Goal: Task Accomplishment & Management: Manage account settings

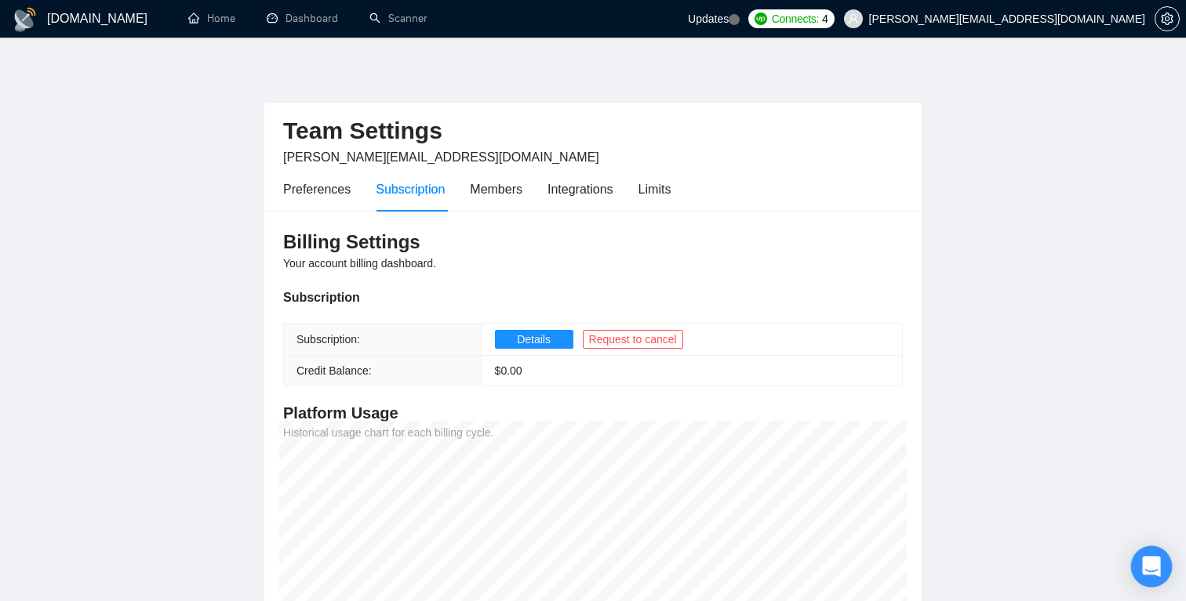
click at [1154, 568] on icon "Open Intercom Messenger" at bounding box center [1151, 567] width 18 height 20
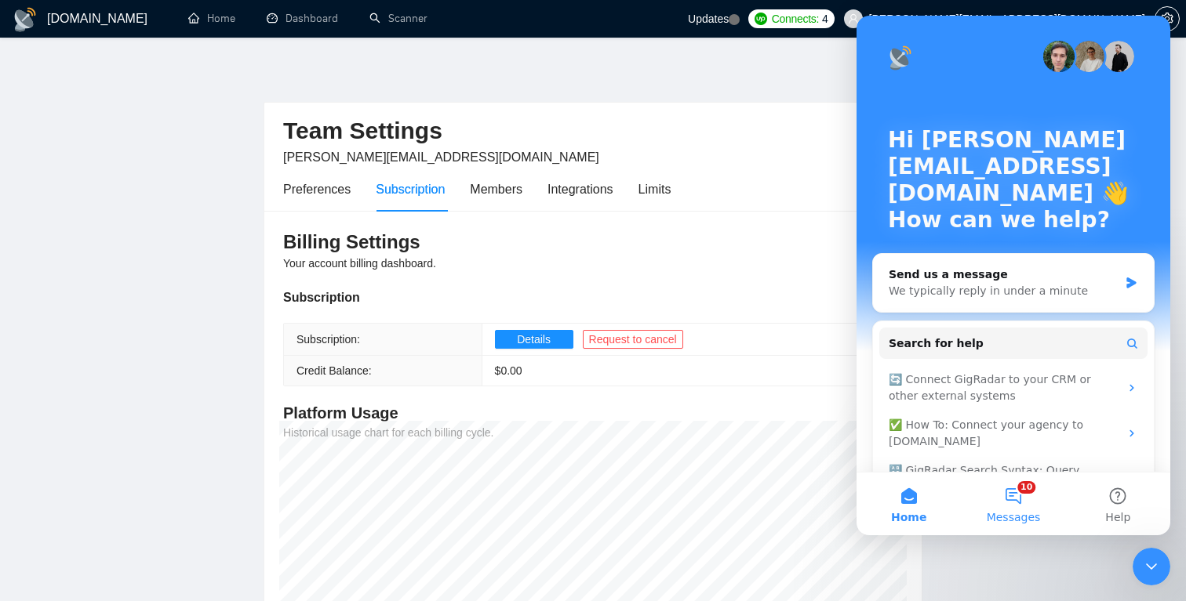
click at [1018, 499] on button "10 Messages" at bounding box center [1013, 504] width 104 height 63
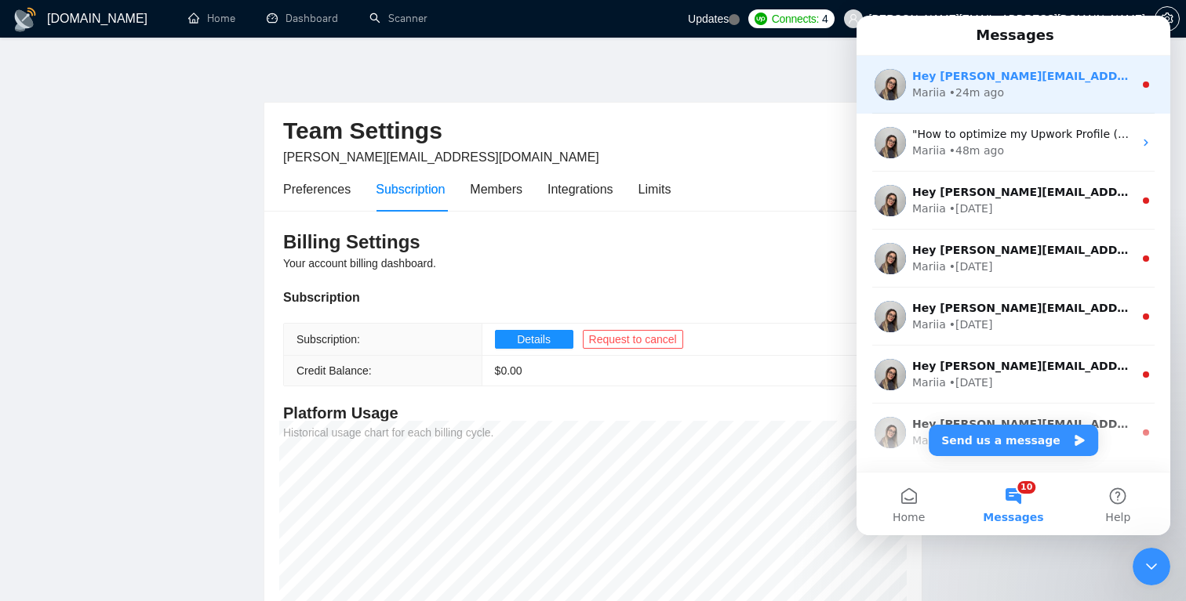
click at [1040, 95] on div "Mariia • 24m ago" at bounding box center [1022, 93] width 221 height 16
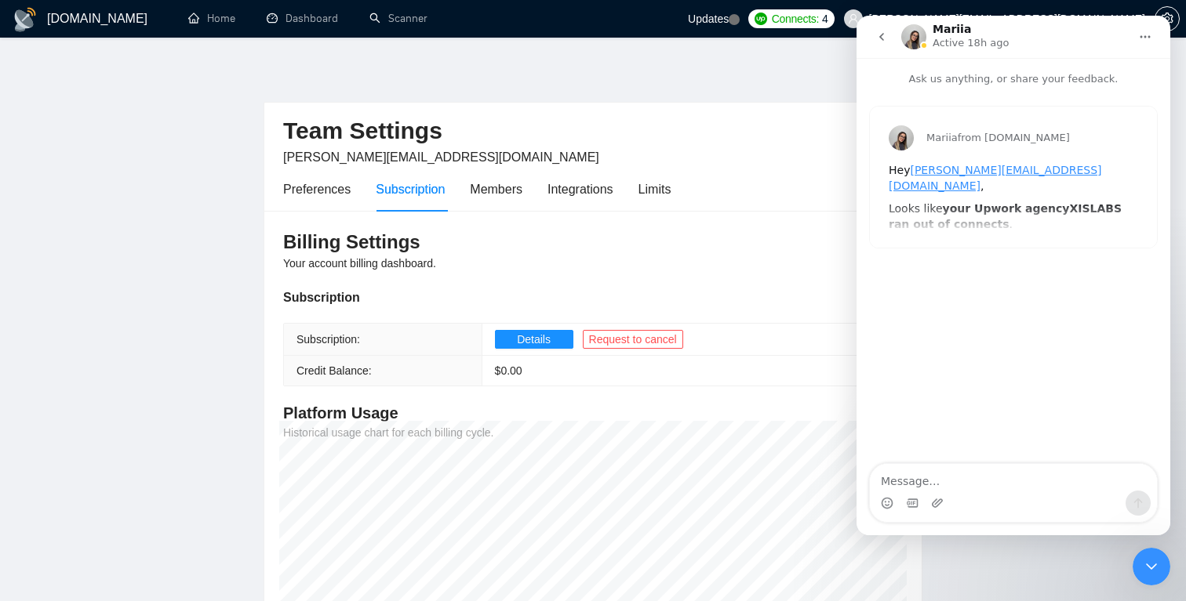
click at [891, 42] on button "go back" at bounding box center [881, 37] width 30 height 30
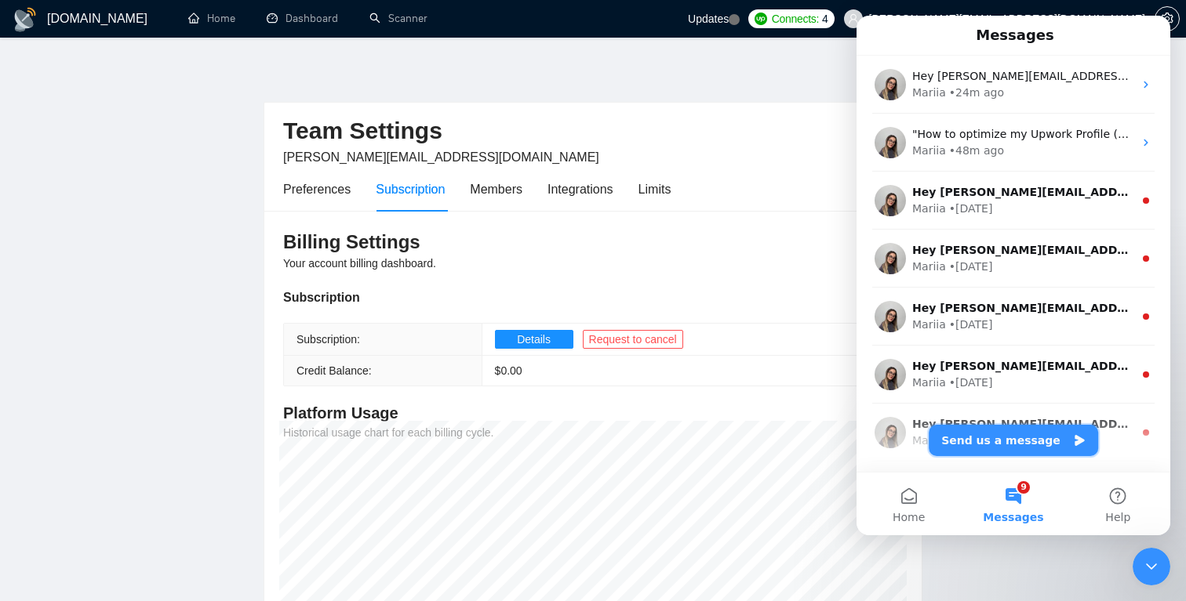
click at [1026, 447] on button "Send us a message" at bounding box center [1012, 440] width 169 height 31
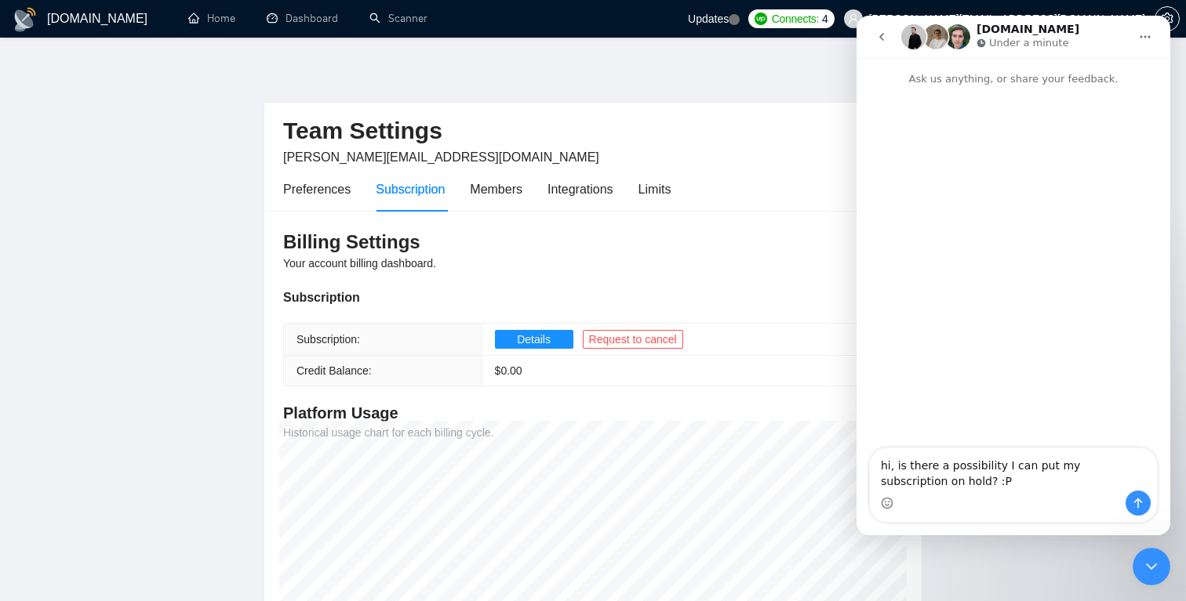
click at [946, 485] on textarea "hi, is there a possibility I can put my subscription on hold? :P" at bounding box center [1013, 469] width 287 height 42
type textarea "hi, is there a possibility I can put my subscription on hold?"
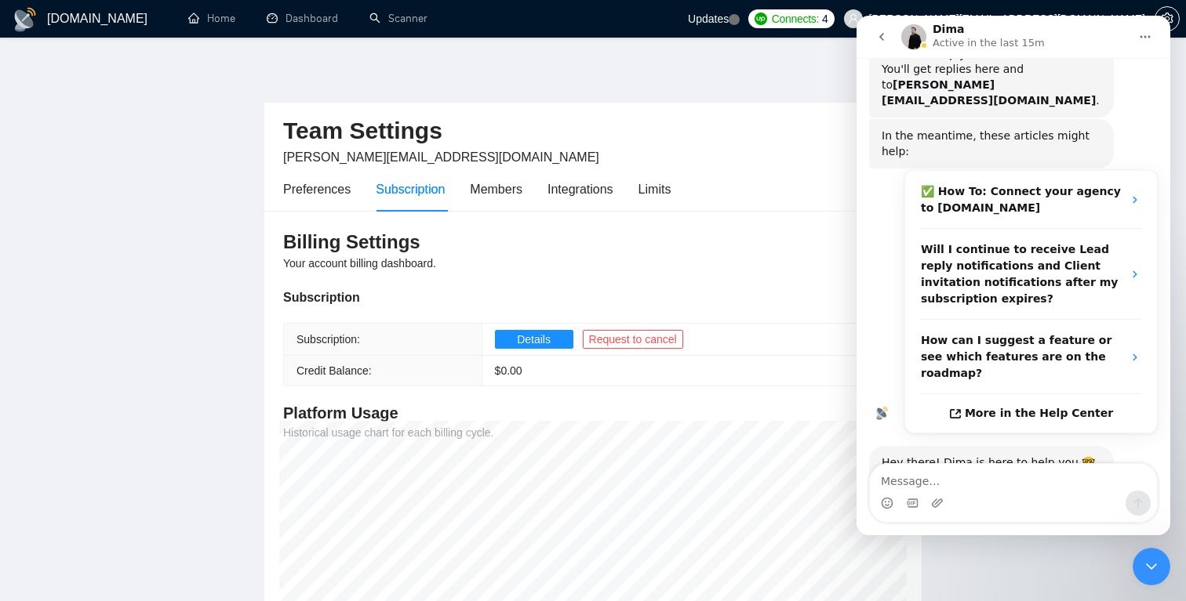
scroll to position [178, 0]
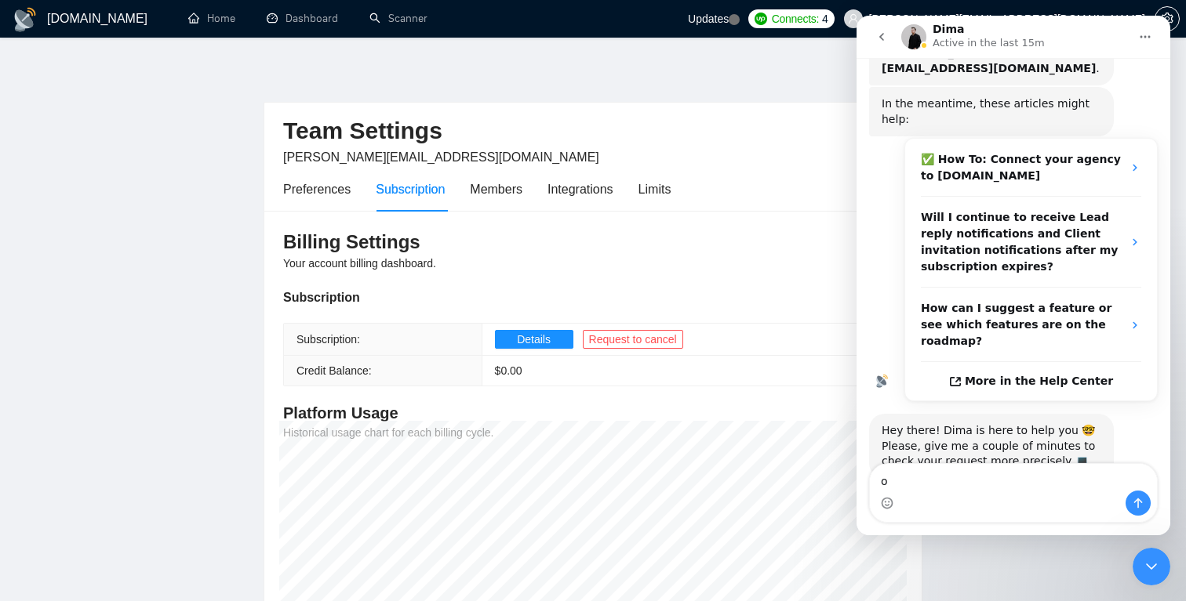
type textarea "ok"
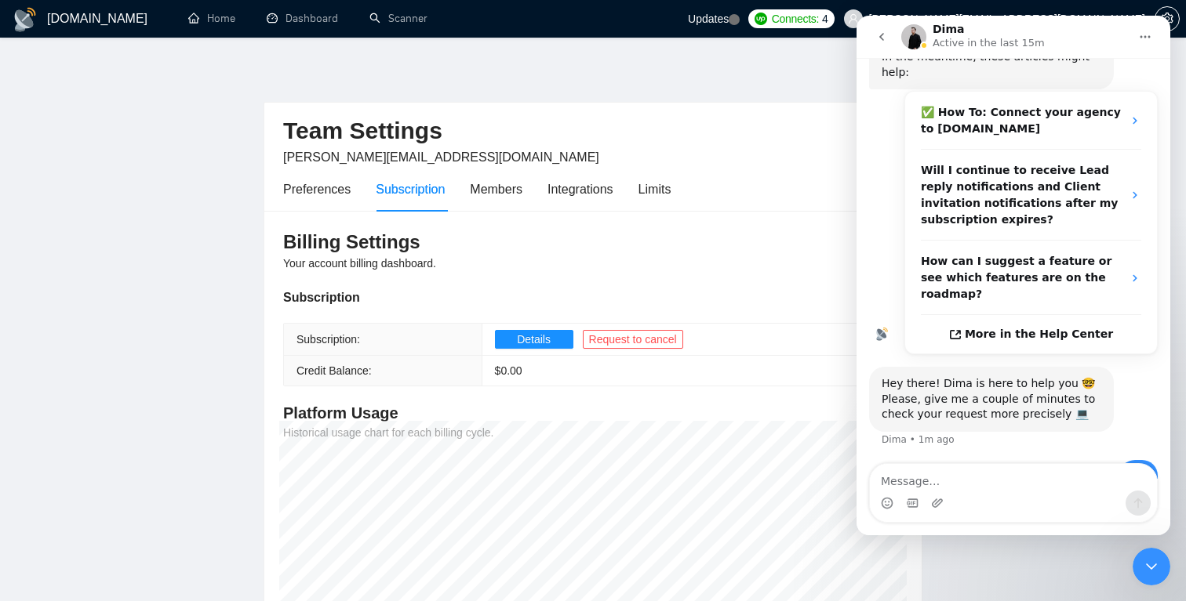
click at [743, 48] on div "[DOMAIN_NAME] Home Dashboard Scanner Updates Connects: 4 [PERSON_NAME][EMAIL_AD…" at bounding box center [593, 408] width 1186 height 817
click at [875, 36] on icon "go back" at bounding box center [881, 37] width 13 height 13
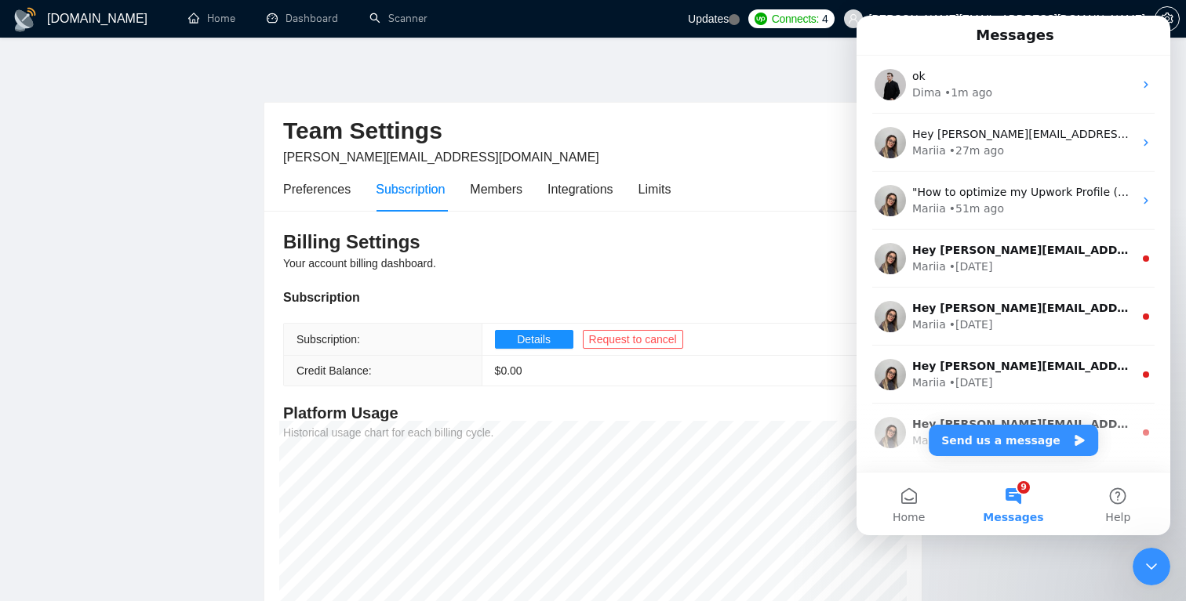
scroll to position [0, 0]
click at [712, 249] on h3 "Billing Settings" at bounding box center [592, 242] width 619 height 25
click at [1157, 567] on icon "Close Intercom Messenger" at bounding box center [1151, 566] width 19 height 19
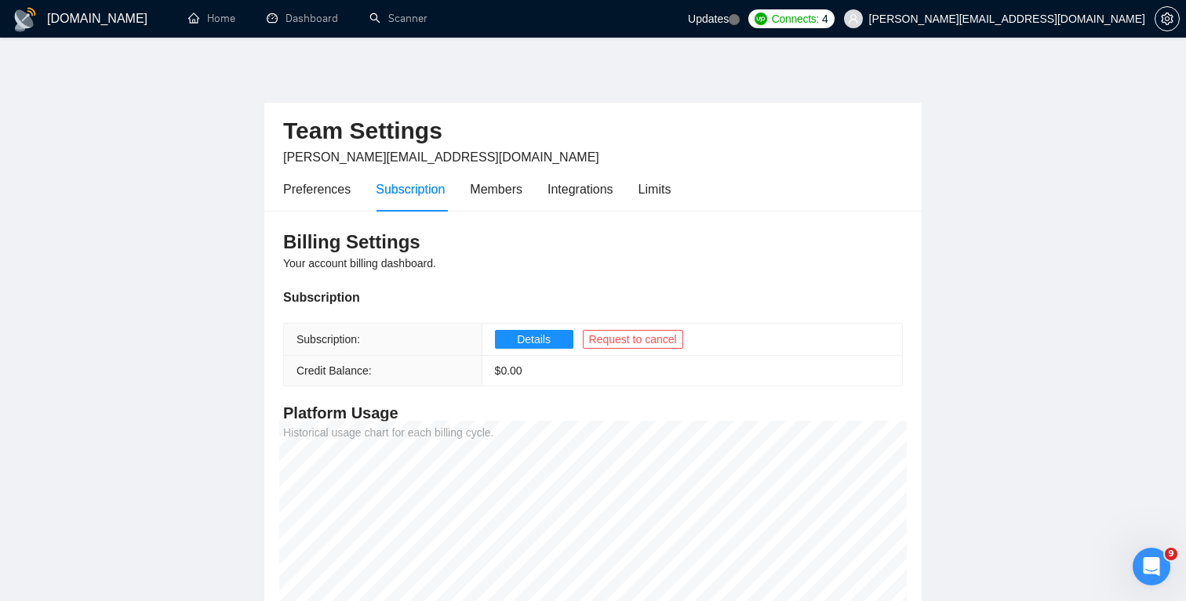
click at [1153, 564] on icon "Open Intercom Messenger" at bounding box center [1151, 567] width 26 height 26
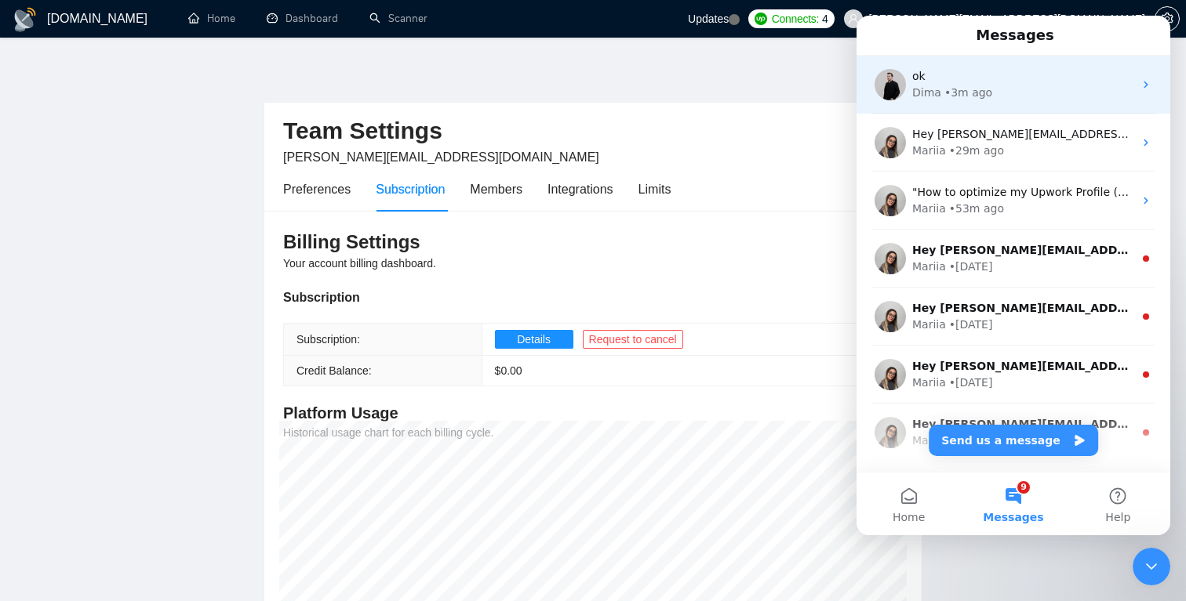
click at [1001, 73] on div "ok" at bounding box center [1022, 76] width 221 height 16
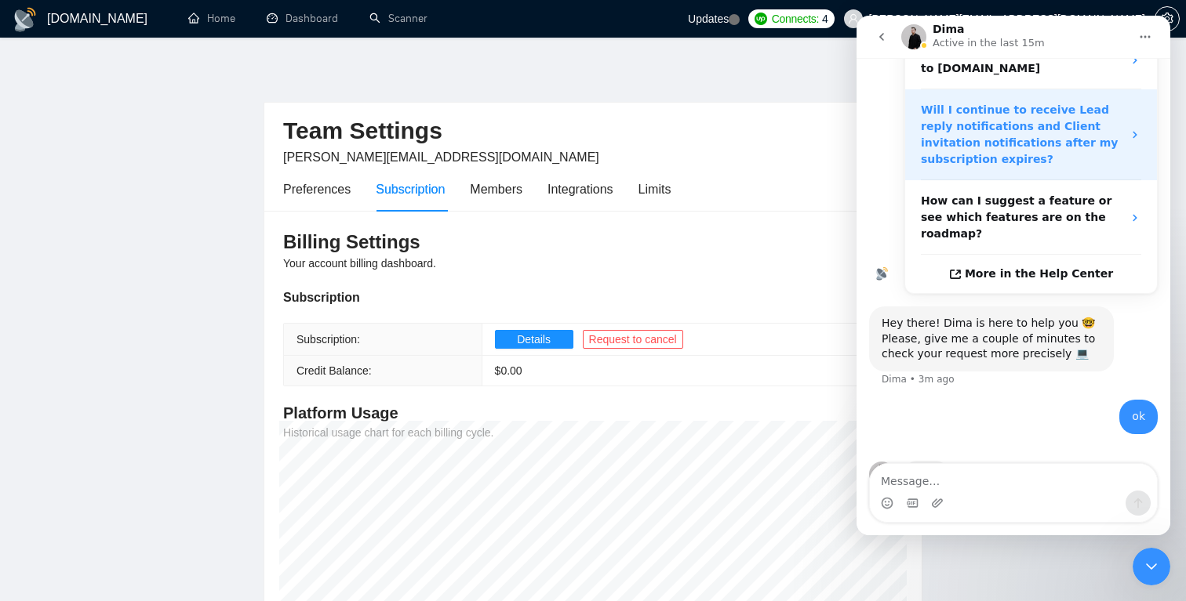
scroll to position [225, 0]
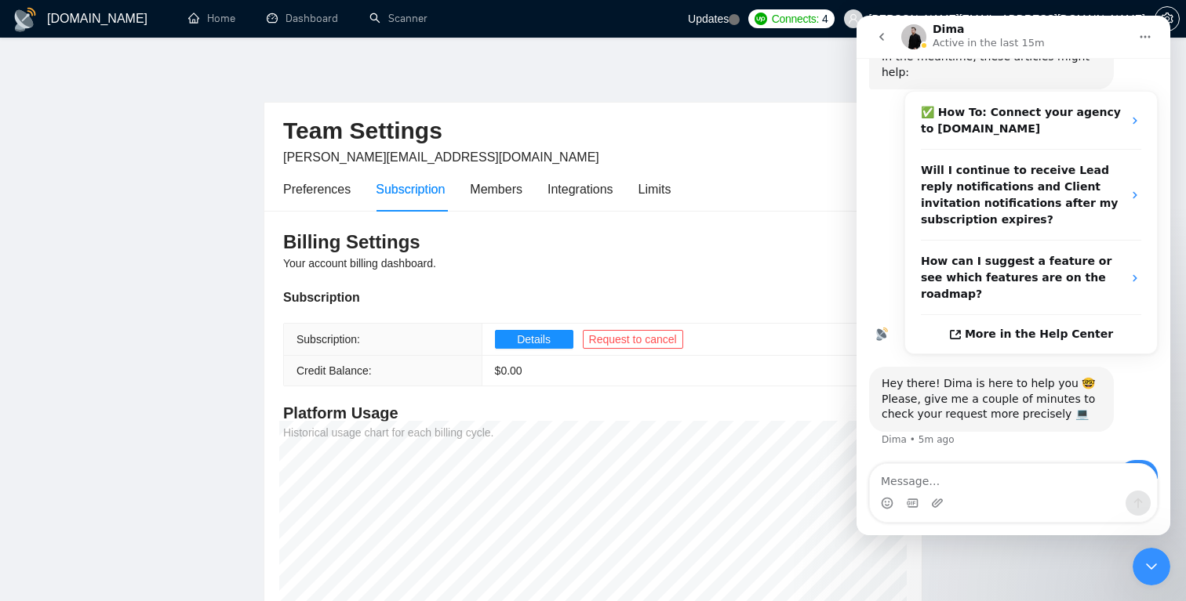
click at [1148, 561] on icon "Close Intercom Messenger" at bounding box center [1151, 566] width 19 height 19
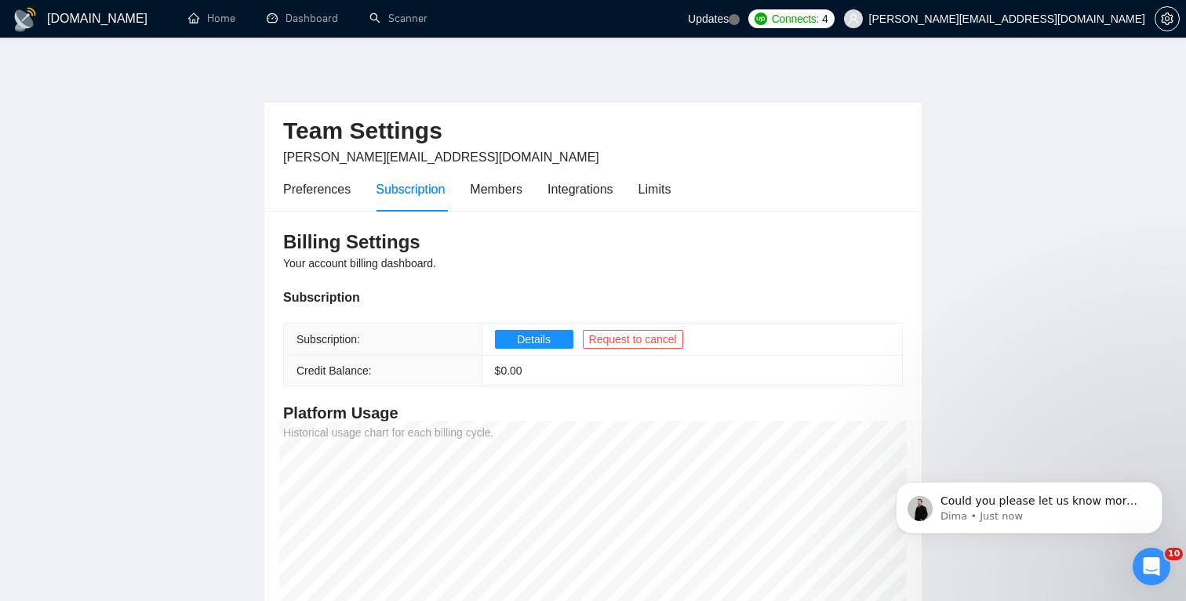
scroll to position [448, 0]
click at [993, 499] on p "Could you please let us know more about the reason for that? 🙏 ​Also, would you…" at bounding box center [1041, 502] width 202 height 16
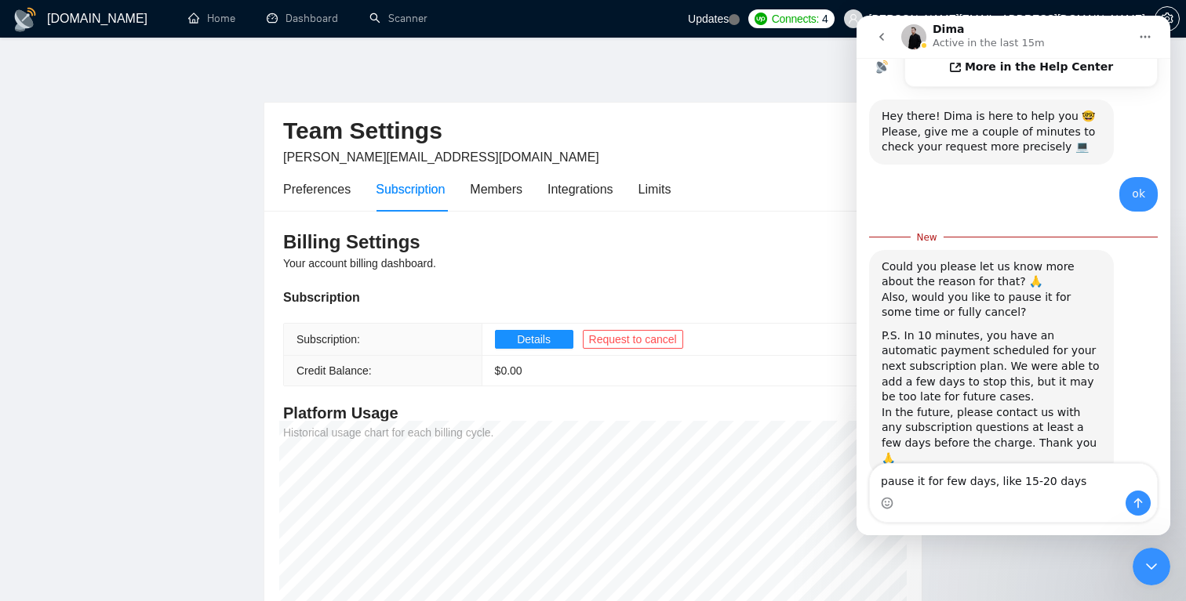
scroll to position [490, 0]
type textarea "pause it for few days, like 15-20 days and then i can renew my subscription"
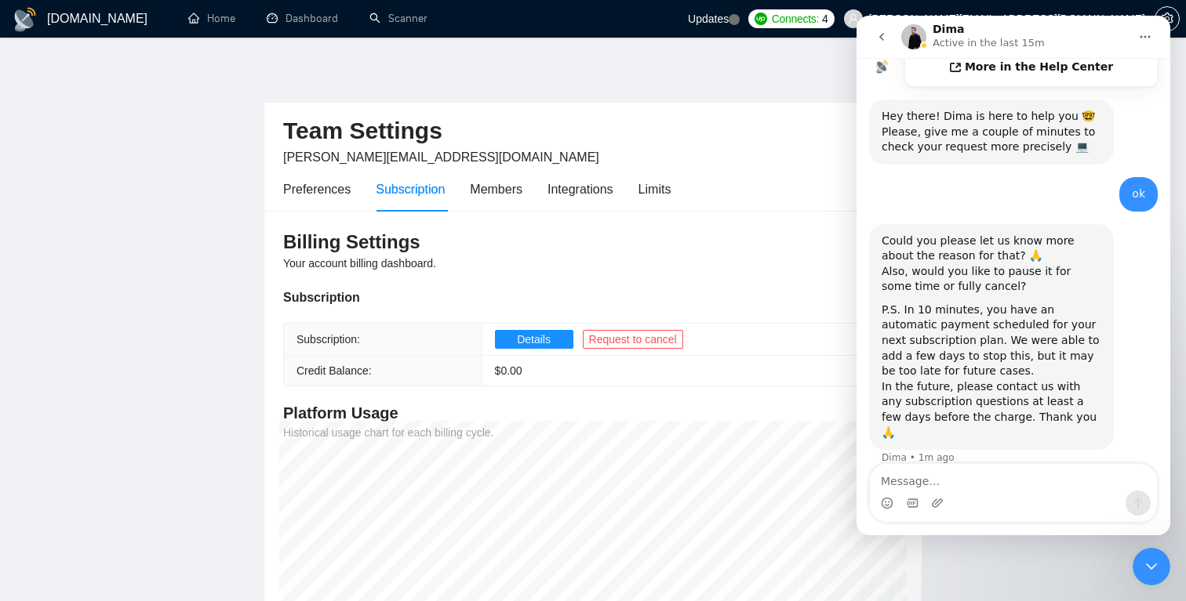
scroll to position [510, 0]
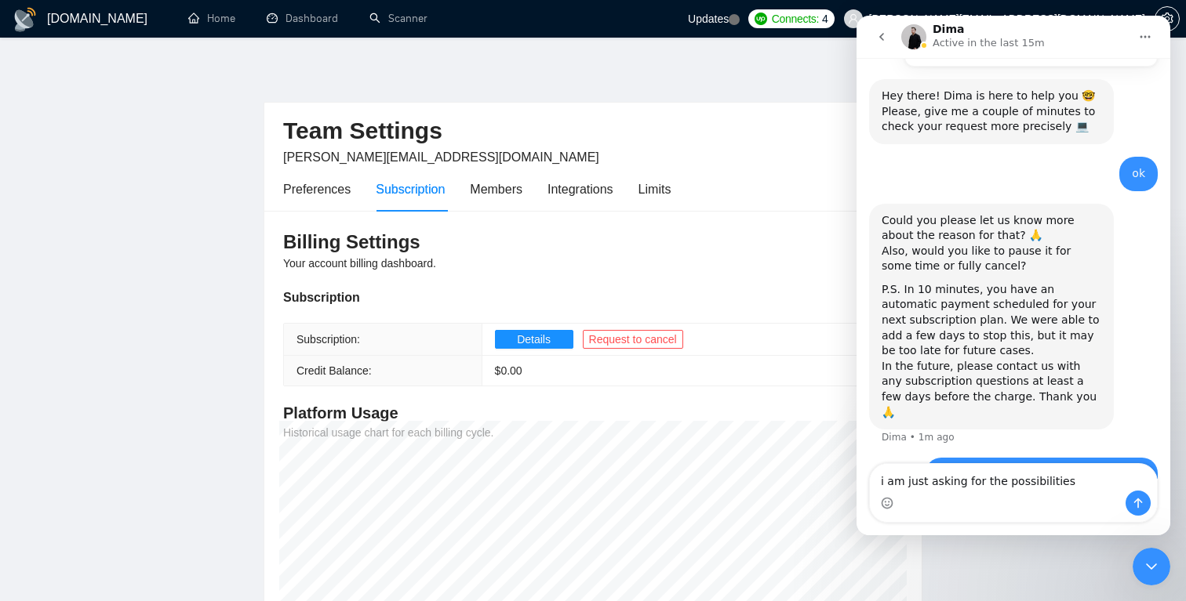
type textarea "i am just asking for the possibilities"
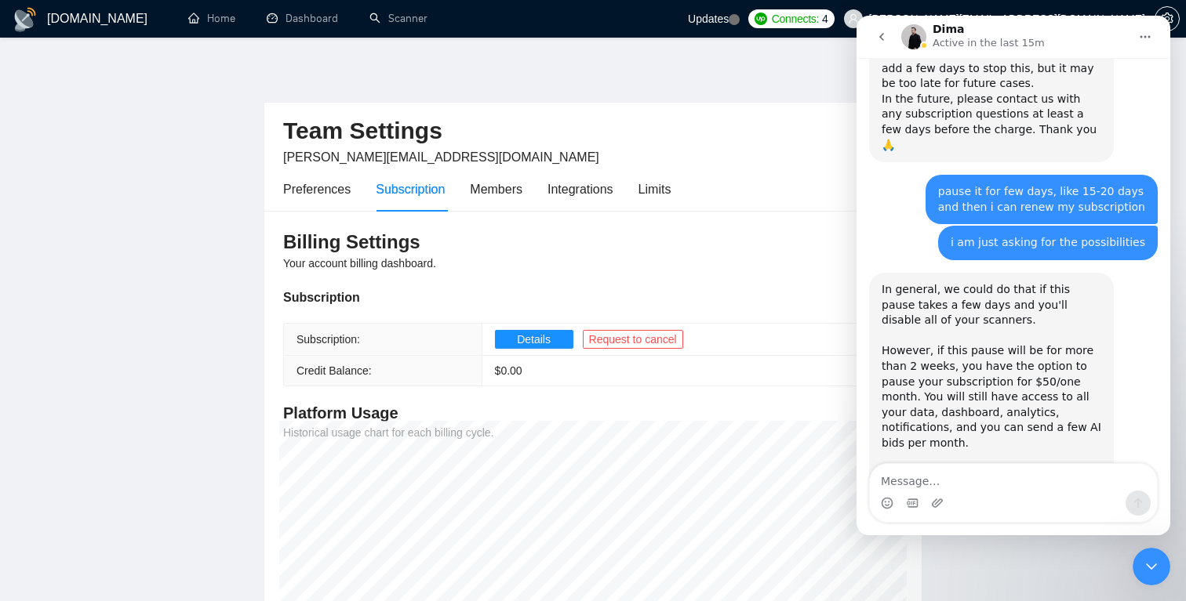
scroll to position [778, 0]
click at [875, 34] on icon "go back" at bounding box center [881, 37] width 13 height 13
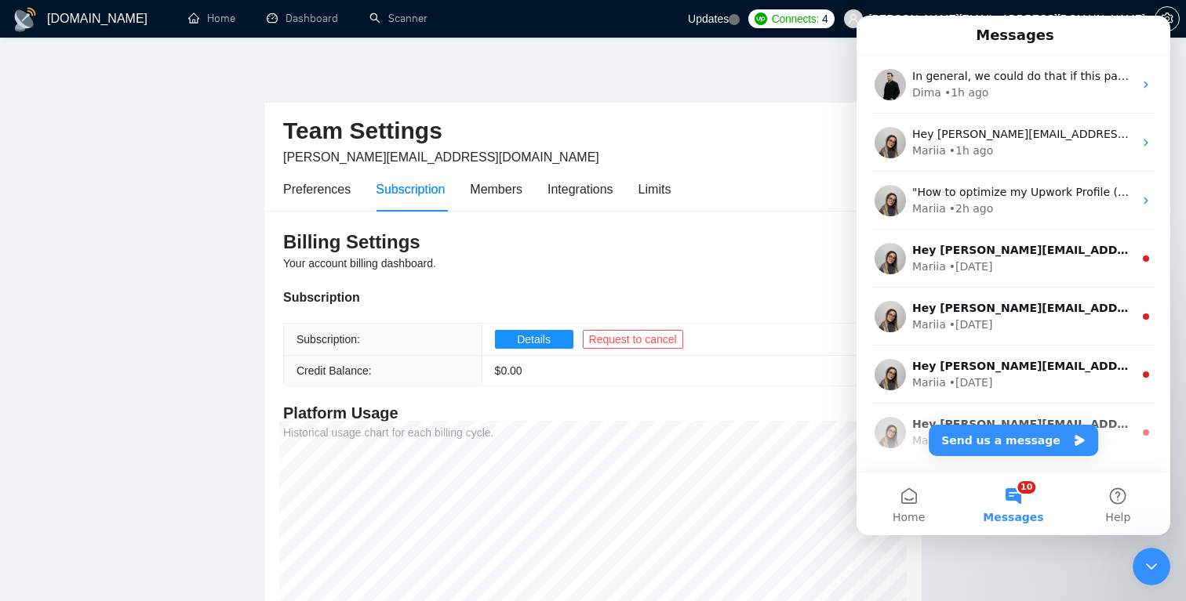
click at [1146, 556] on div "Close Intercom Messenger" at bounding box center [1151, 567] width 38 height 38
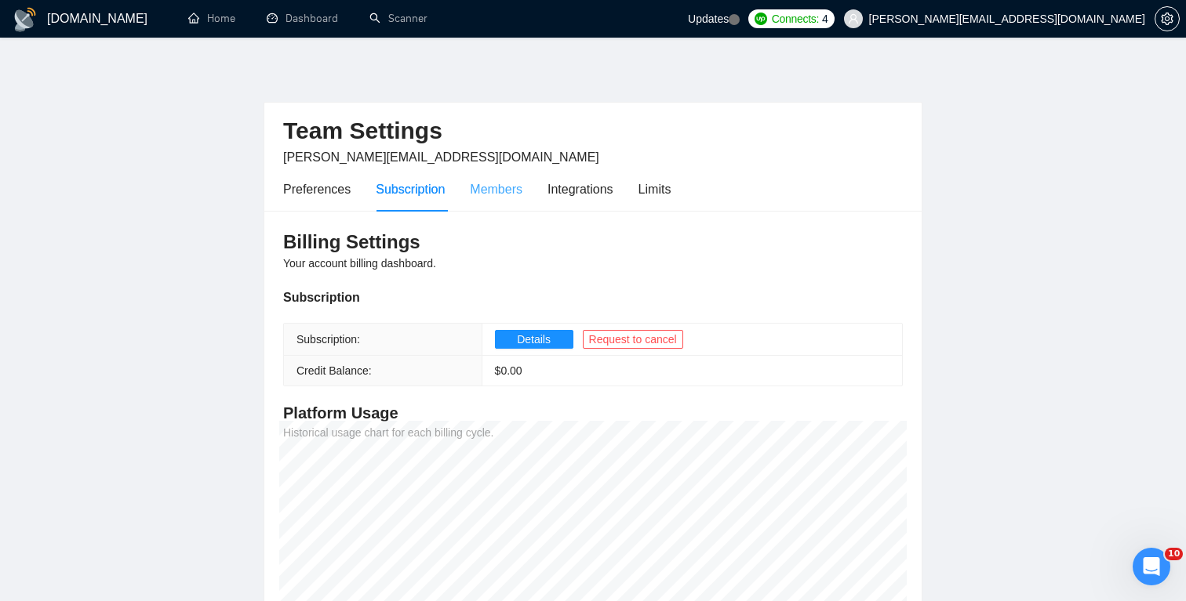
click at [510, 191] on div "Members" at bounding box center [496, 190] width 53 height 20
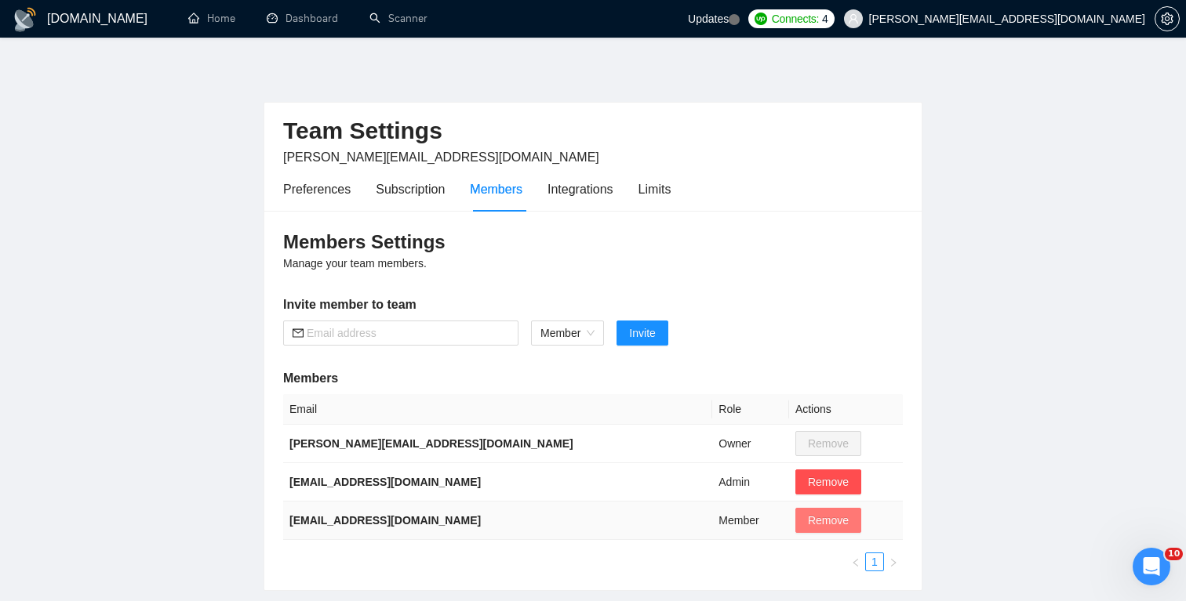
click at [808, 521] on span "Remove" at bounding box center [828, 520] width 41 height 17
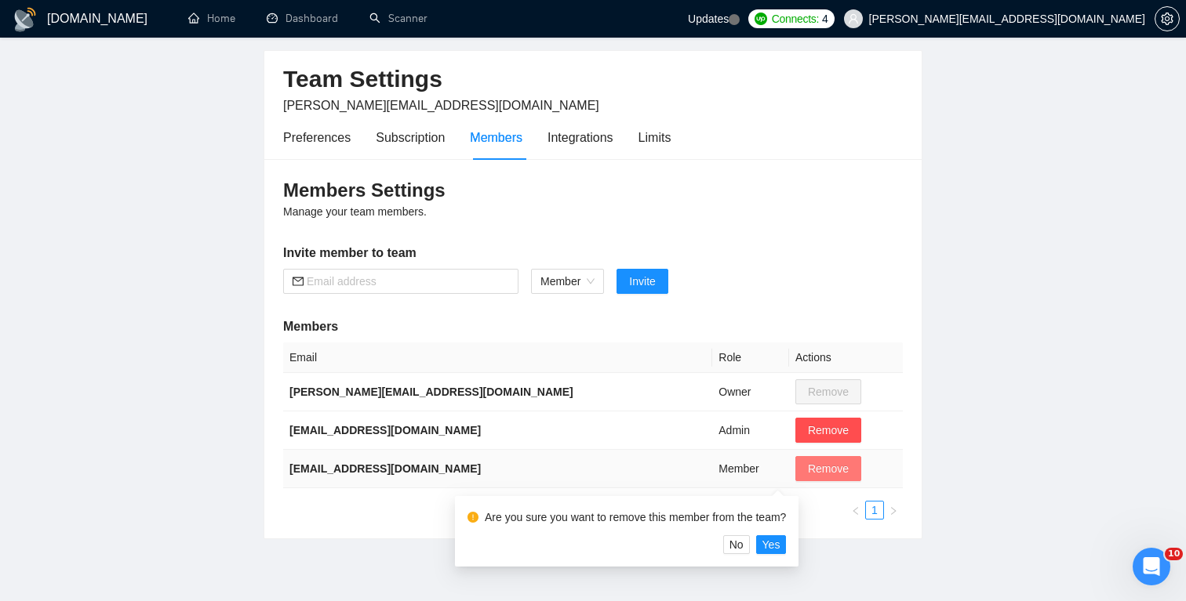
scroll to position [68, 0]
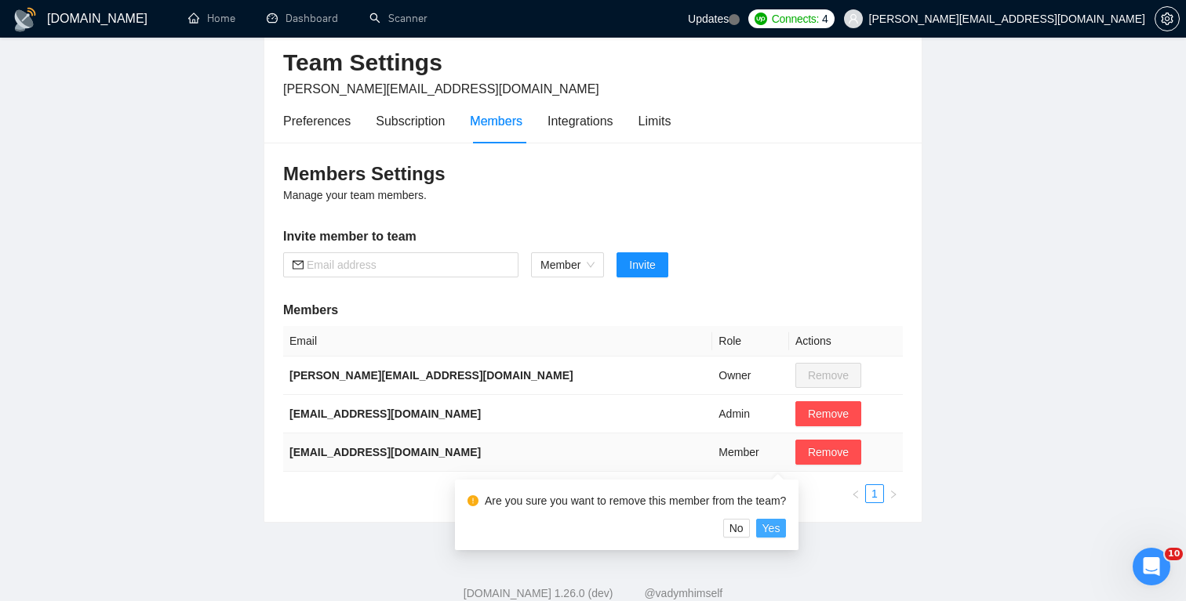
click at [780, 528] on span "Yes" at bounding box center [771, 528] width 18 height 17
click at [779, 531] on span "Yes" at bounding box center [771, 528] width 18 height 17
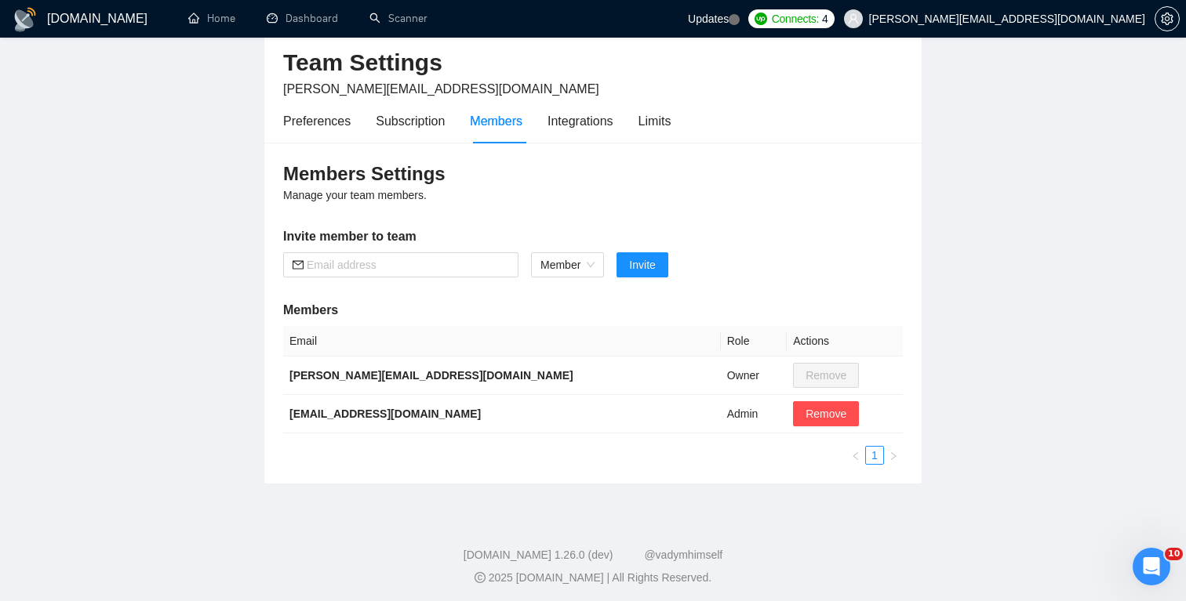
scroll to position [0, 0]
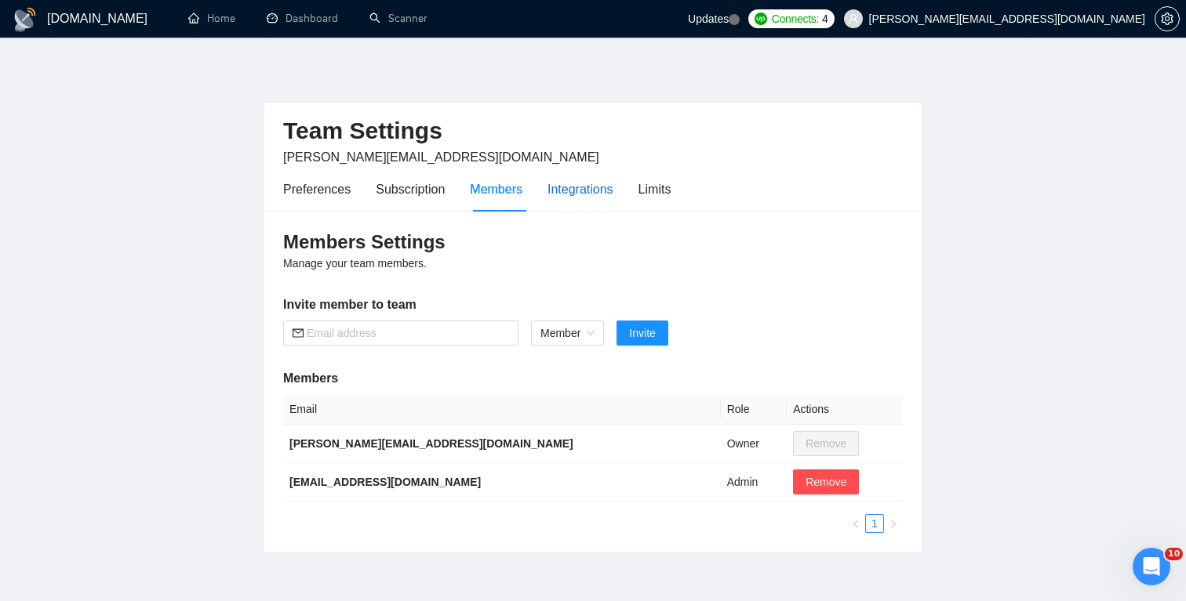
click at [591, 189] on div "Integrations" at bounding box center [580, 190] width 66 height 20
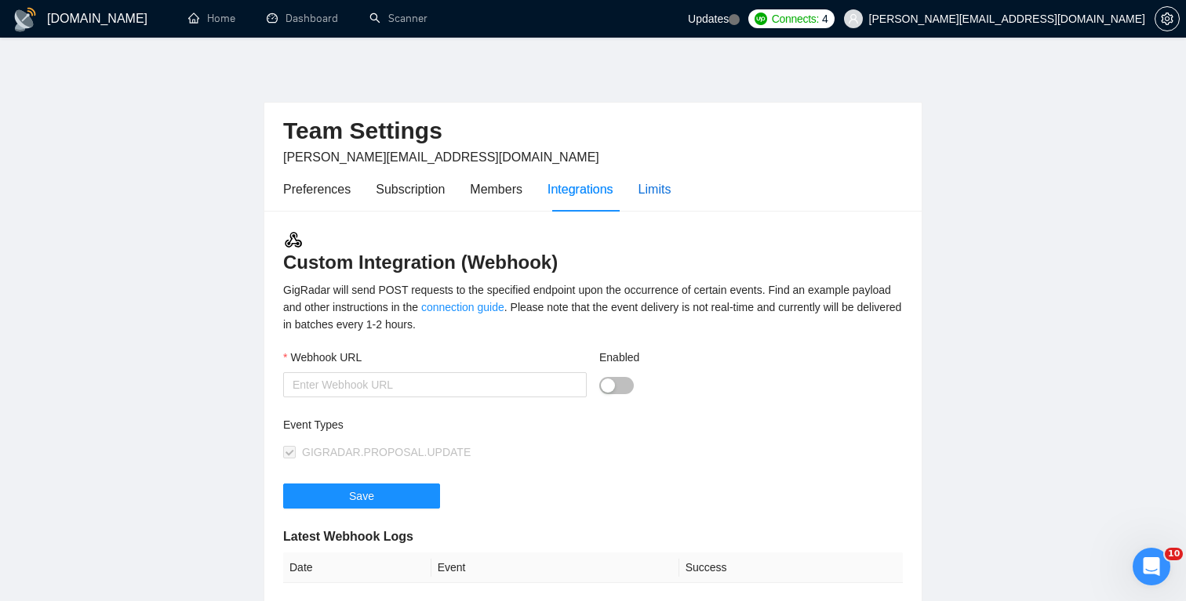
click at [671, 191] on div "Limits" at bounding box center [654, 190] width 33 height 20
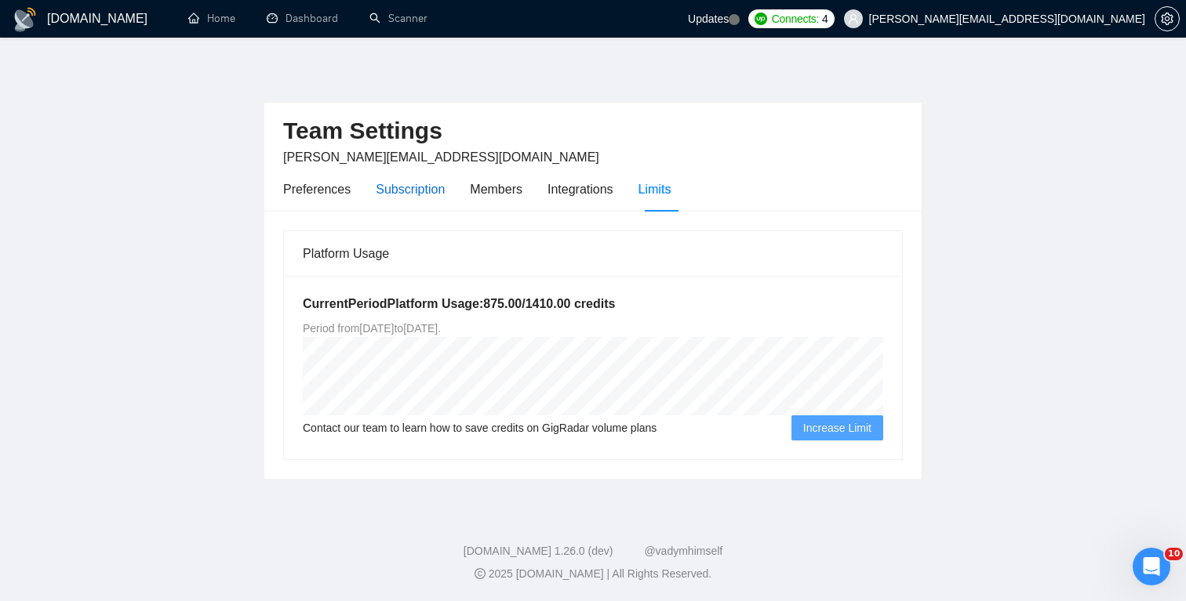
click at [414, 192] on div "Subscription" at bounding box center [410, 190] width 69 height 20
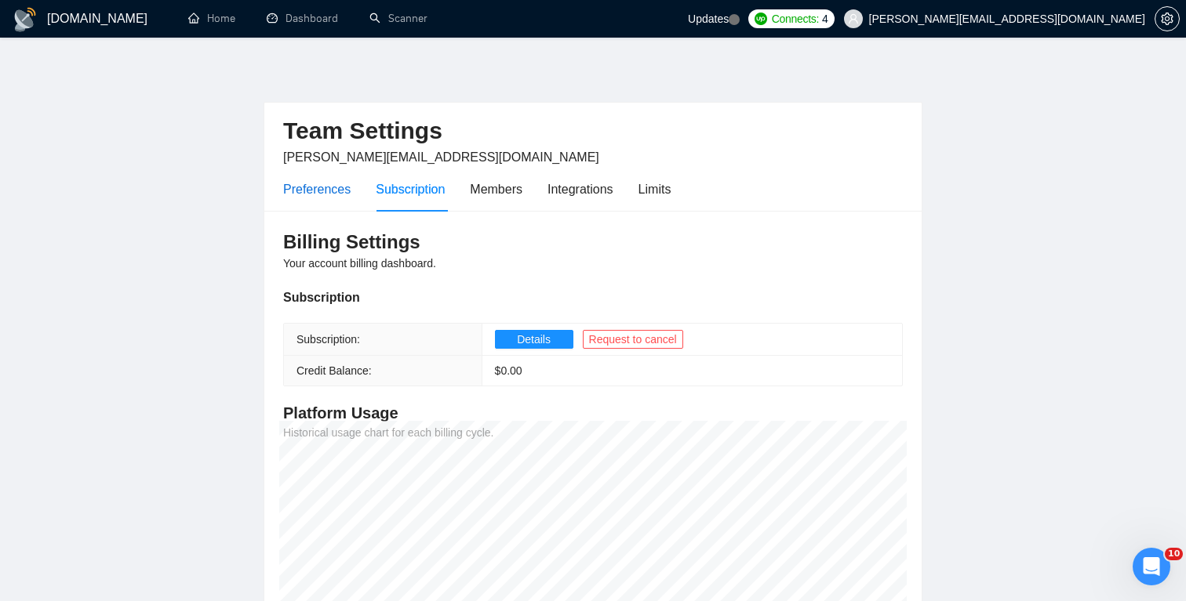
click at [330, 185] on div "Preferences" at bounding box center [316, 190] width 67 height 20
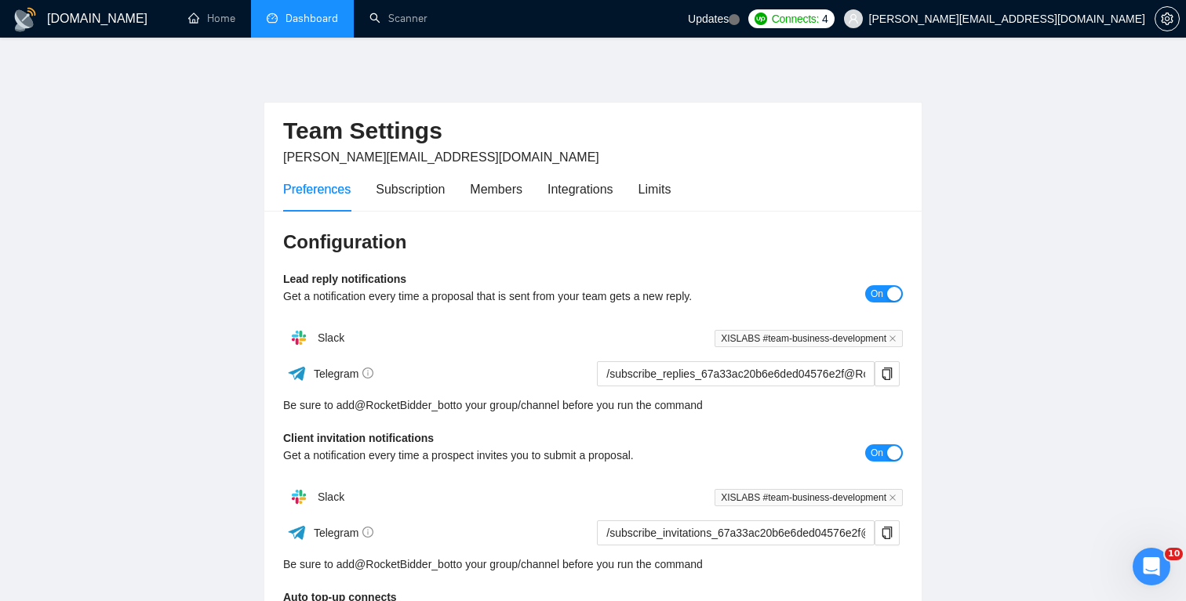
click at [324, 12] on link "Dashboard" at bounding box center [302, 18] width 71 height 13
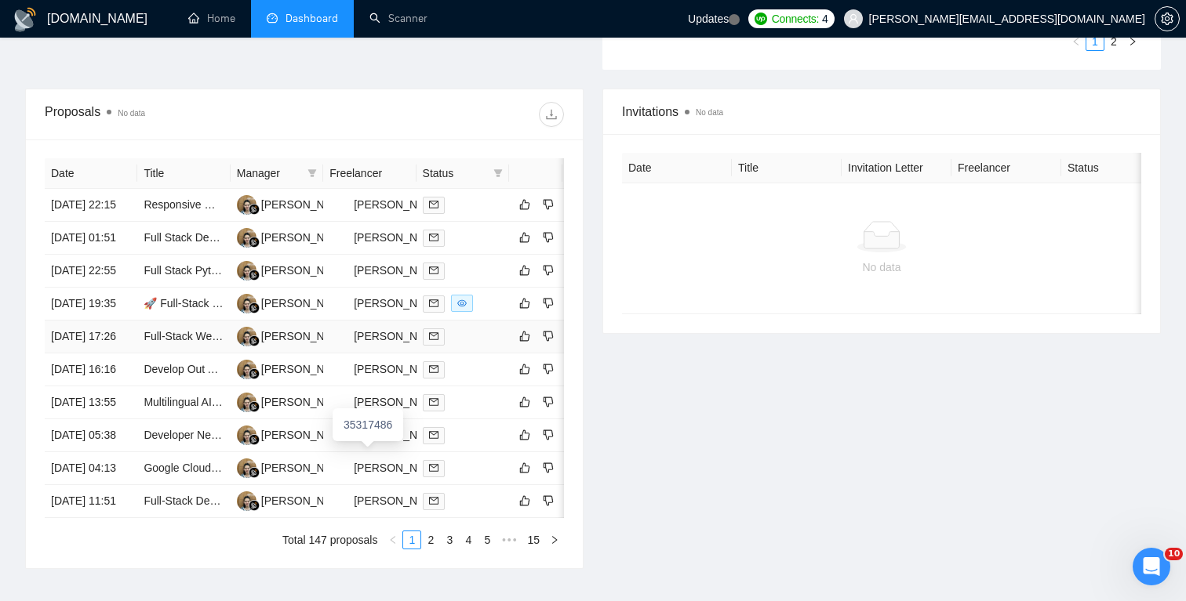
scroll to position [547, 0]
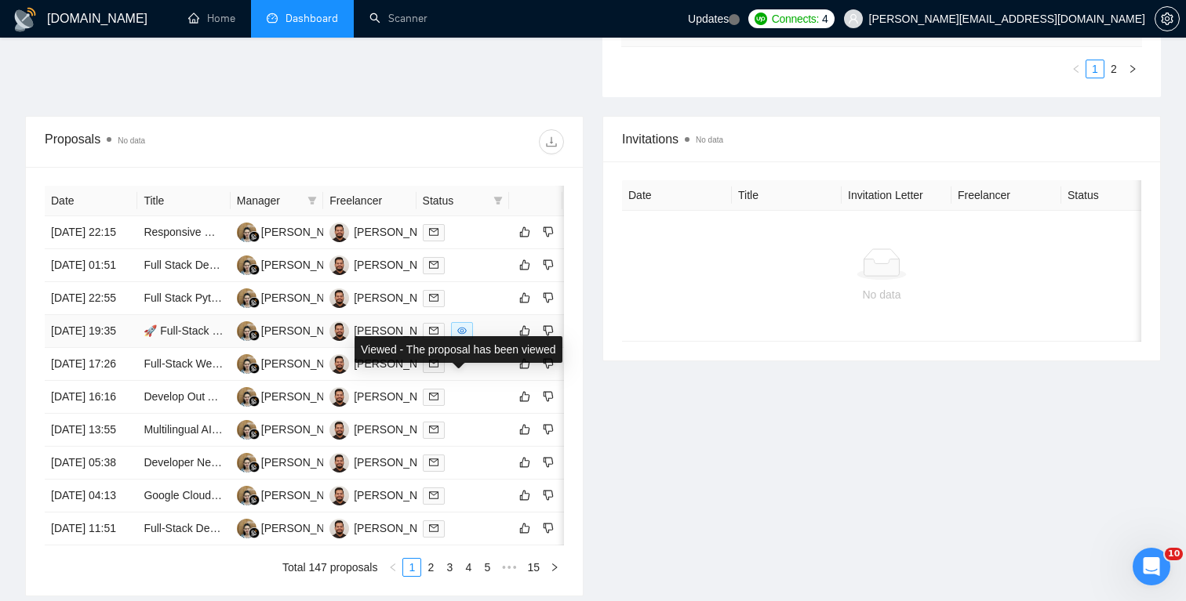
click at [468, 340] on span at bounding box center [462, 330] width 22 height 17
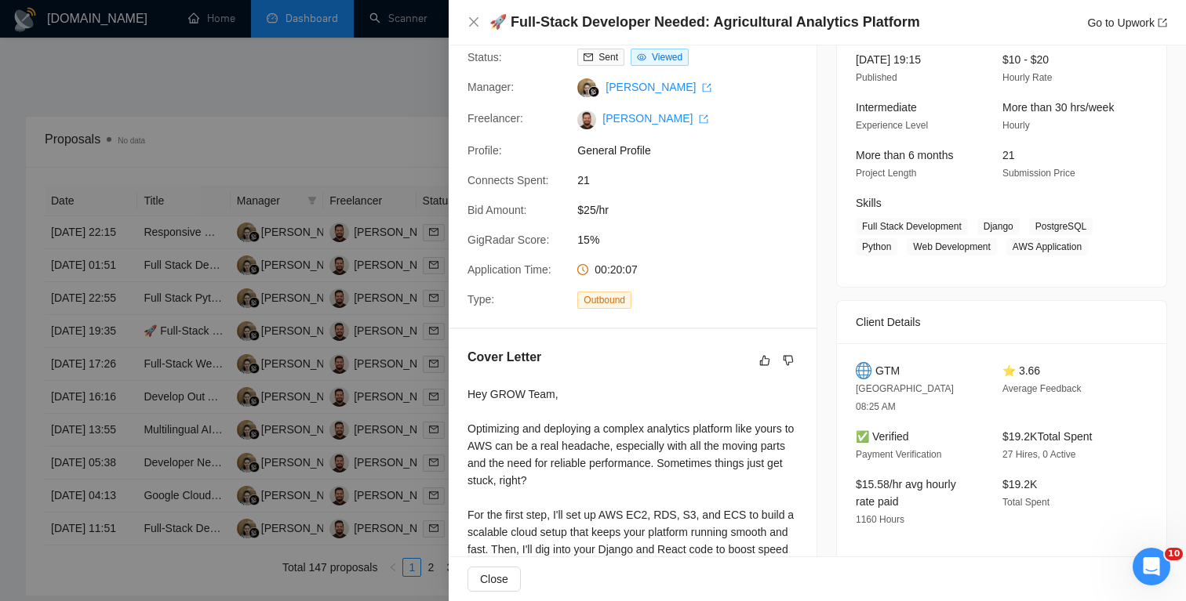
scroll to position [113, 0]
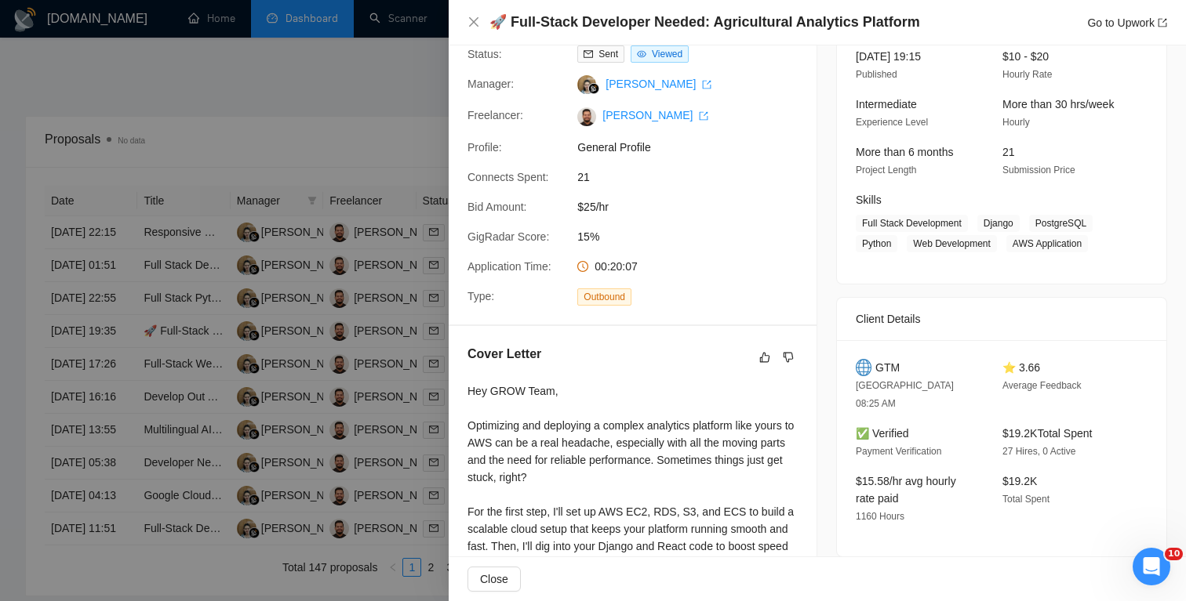
click at [398, 410] on div at bounding box center [593, 300] width 1186 height 601
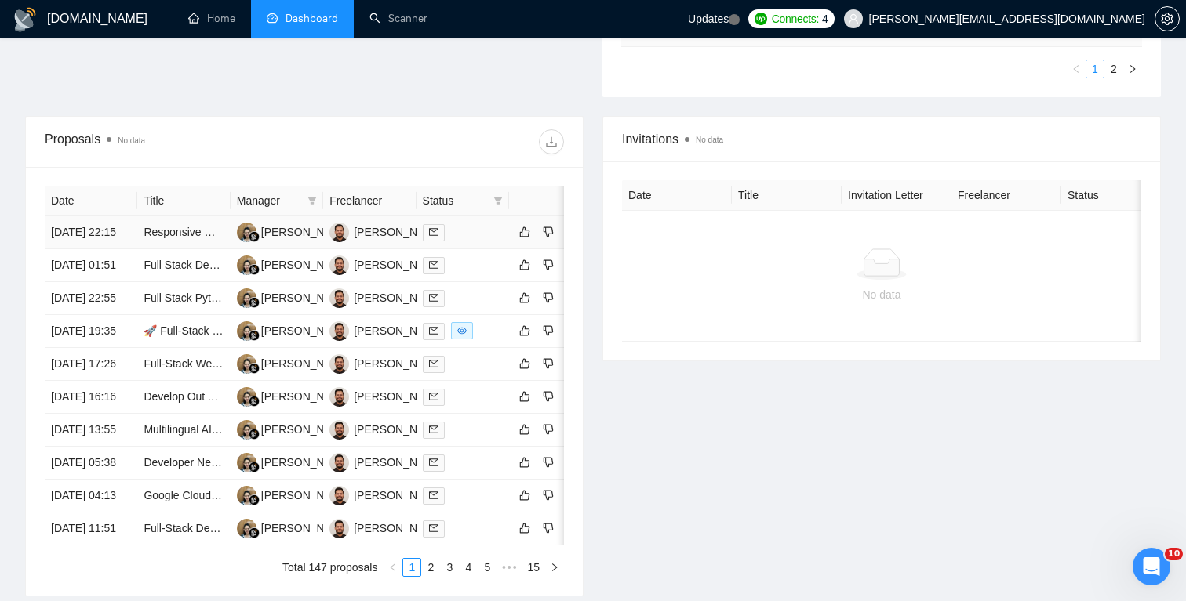
click at [470, 241] on div at bounding box center [463, 232] width 80 height 18
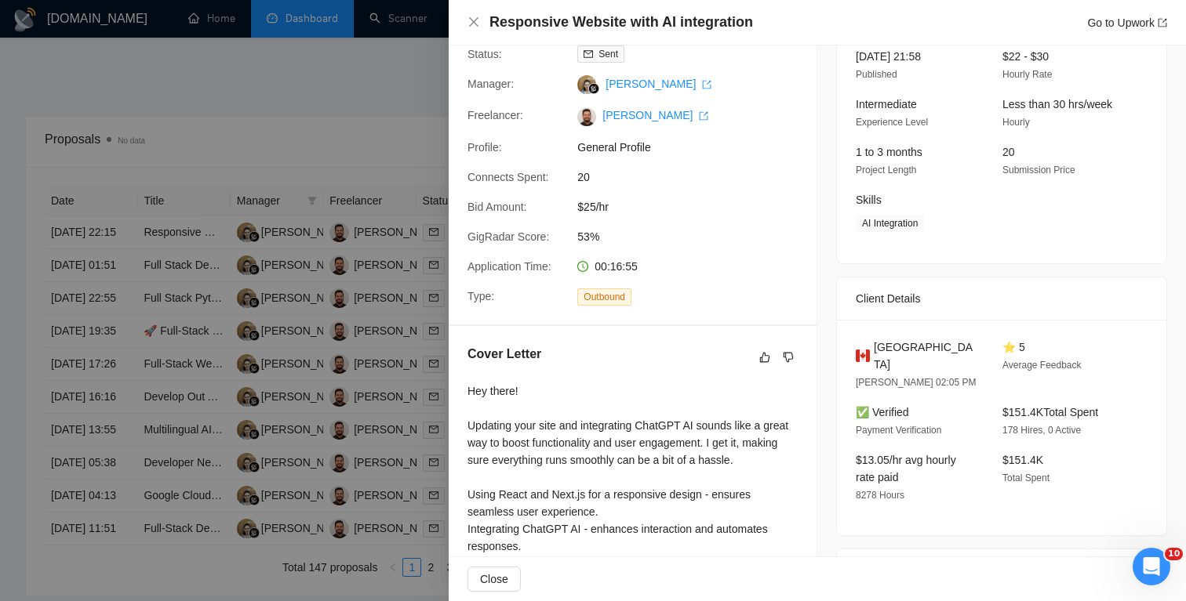
click at [406, 299] on div at bounding box center [593, 300] width 1186 height 601
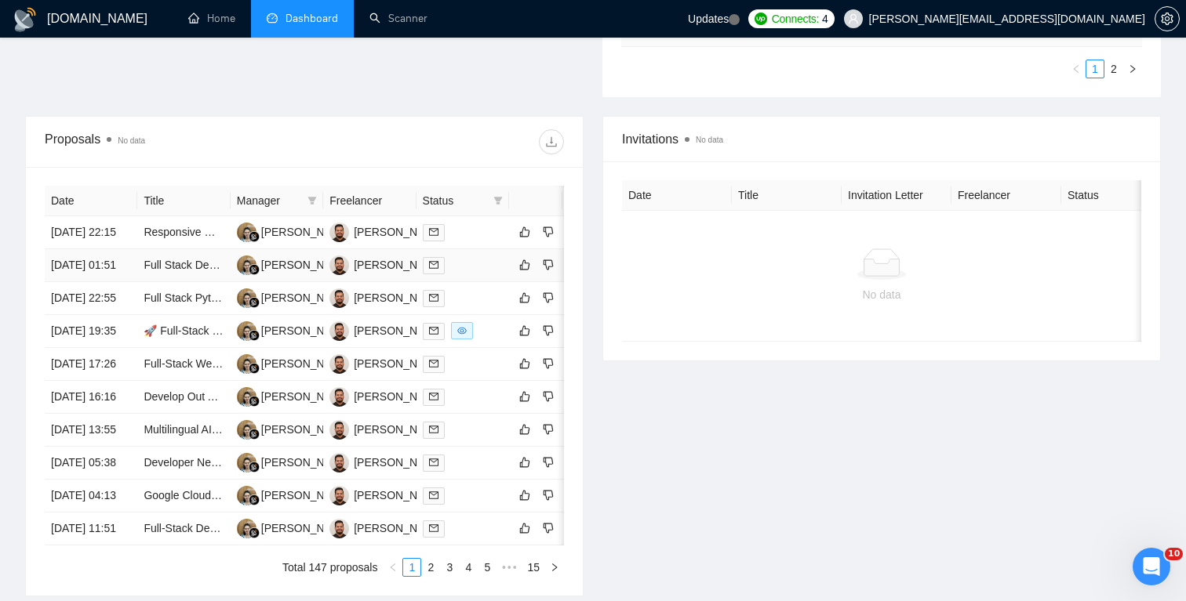
click at [486, 282] on td at bounding box center [462, 265] width 93 height 33
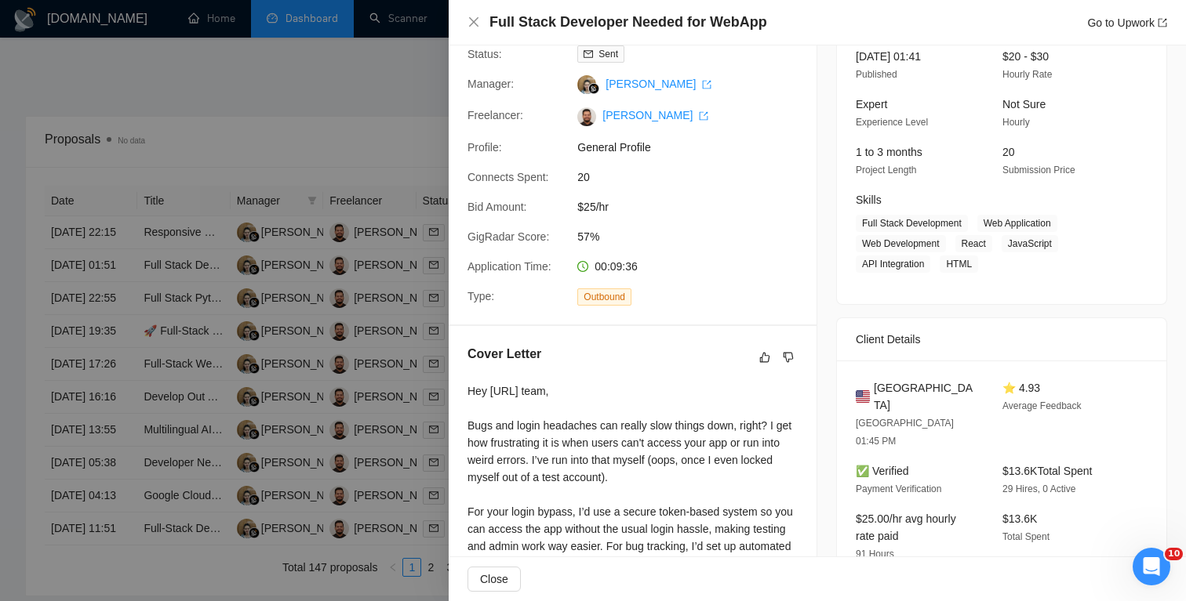
click at [405, 340] on div at bounding box center [593, 300] width 1186 height 601
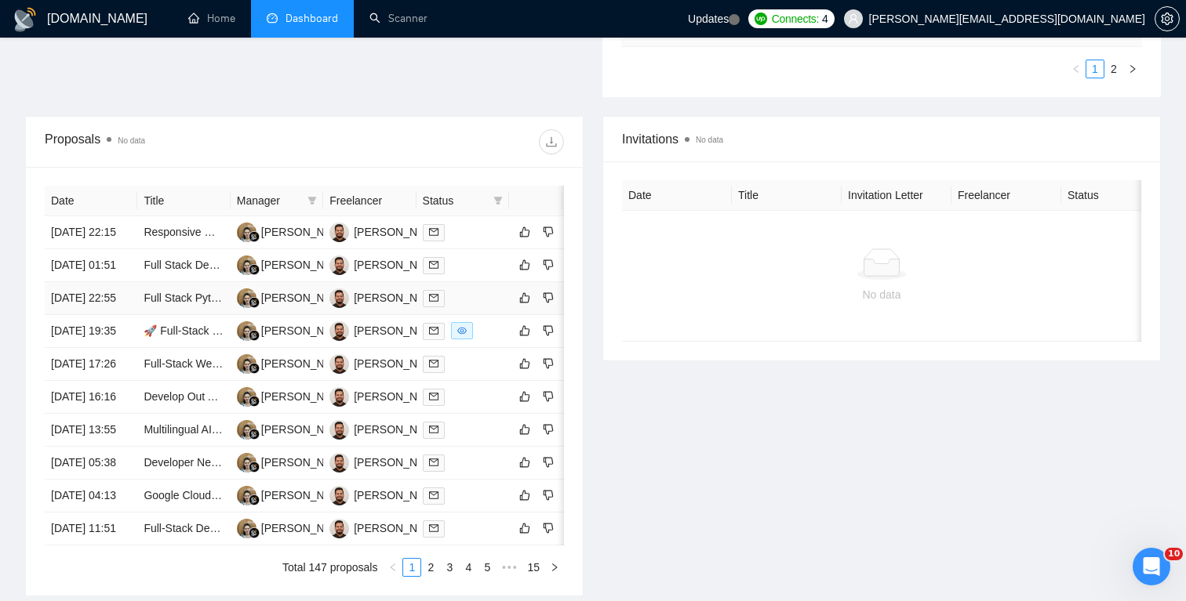
click at [499, 307] on div at bounding box center [463, 298] width 80 height 18
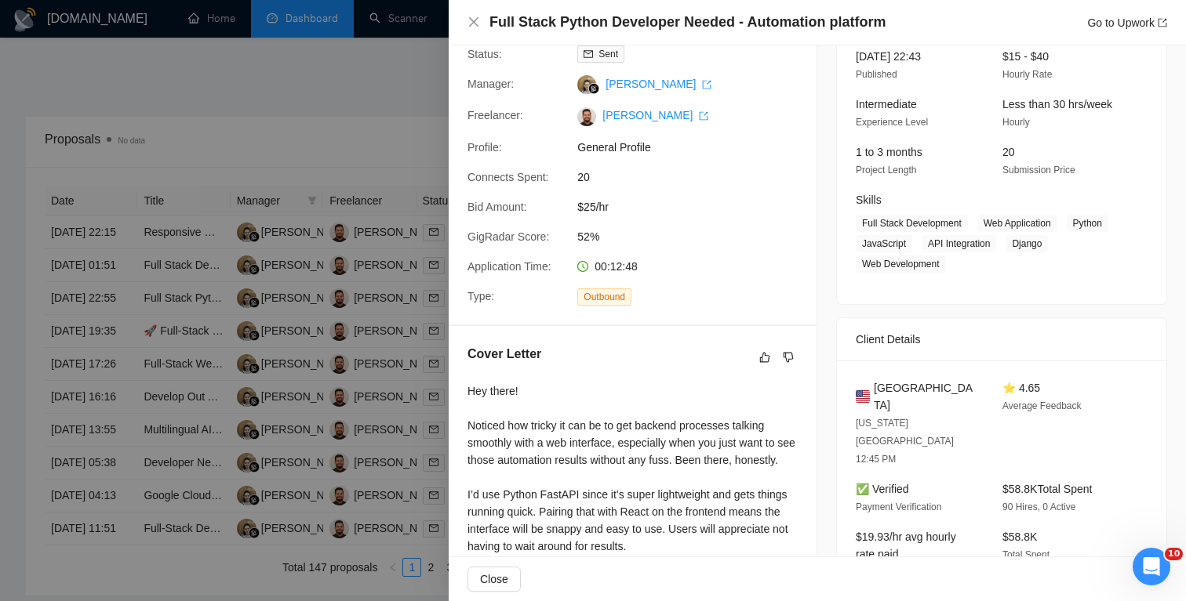
click at [412, 382] on div at bounding box center [593, 300] width 1186 height 601
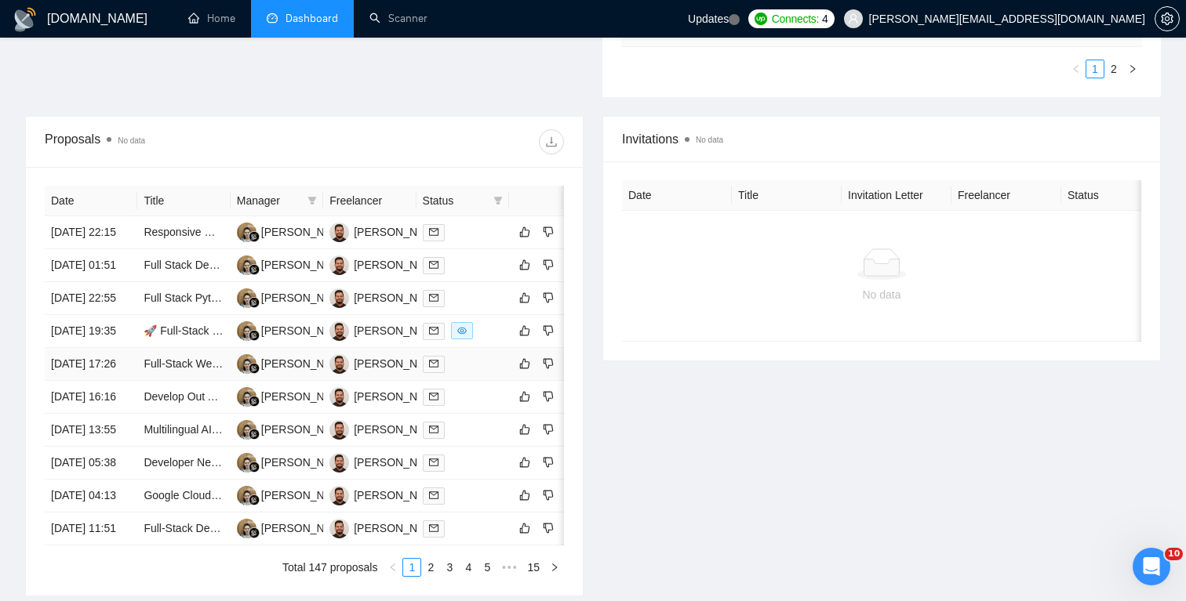
click at [473, 373] on div at bounding box center [463, 364] width 80 height 18
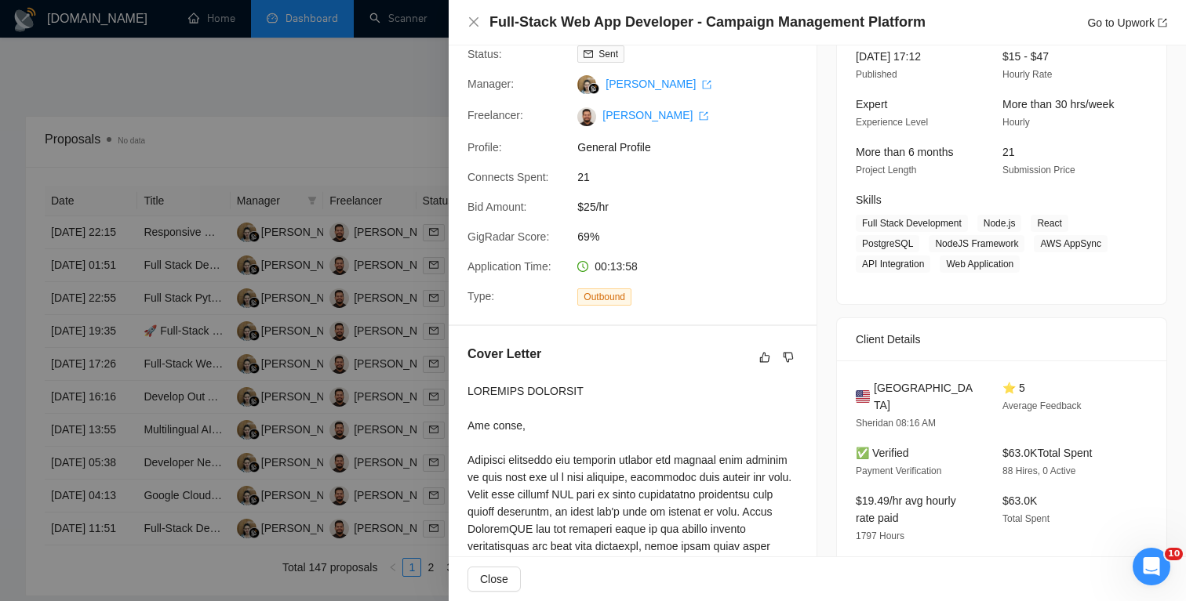
click at [421, 445] on div at bounding box center [593, 300] width 1186 height 601
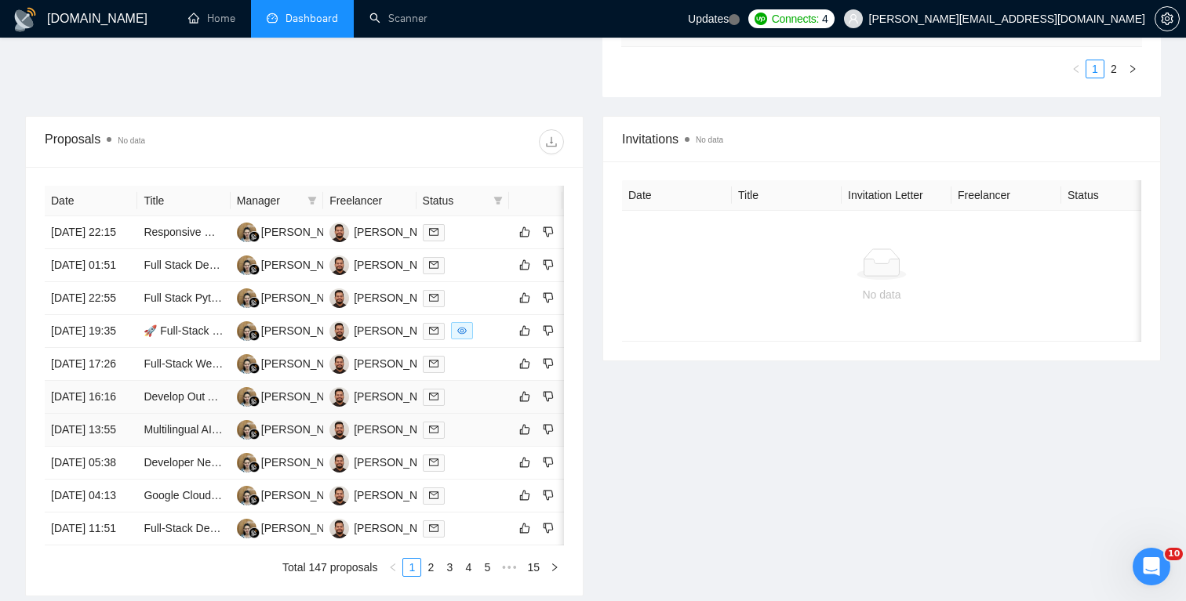
click at [463, 447] on td at bounding box center [462, 430] width 93 height 33
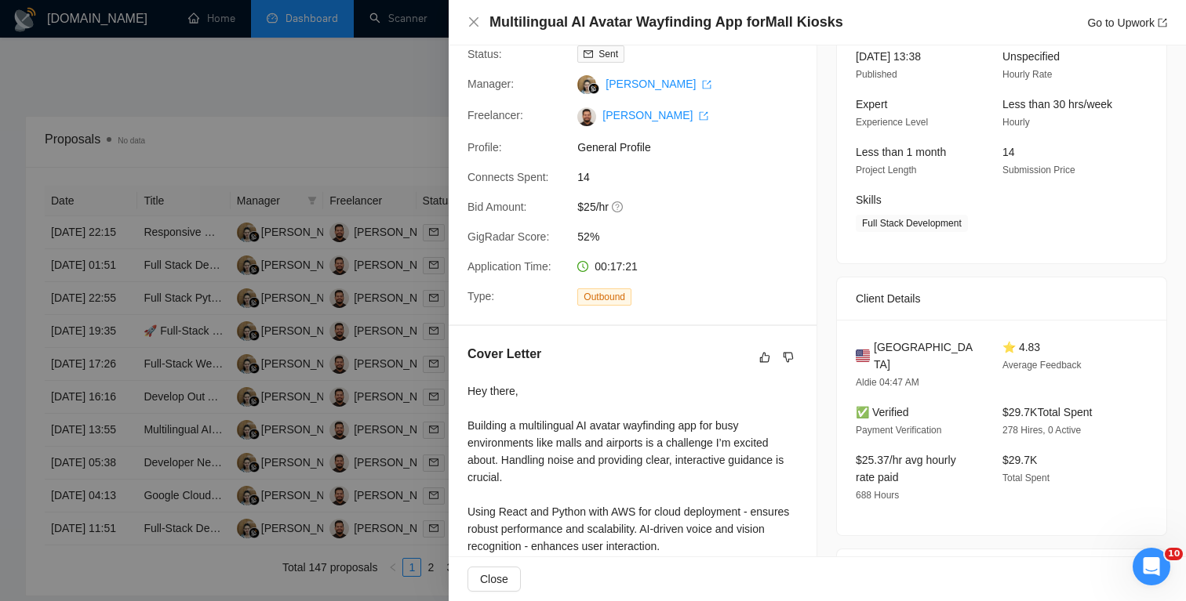
click at [435, 499] on div at bounding box center [593, 300] width 1186 height 601
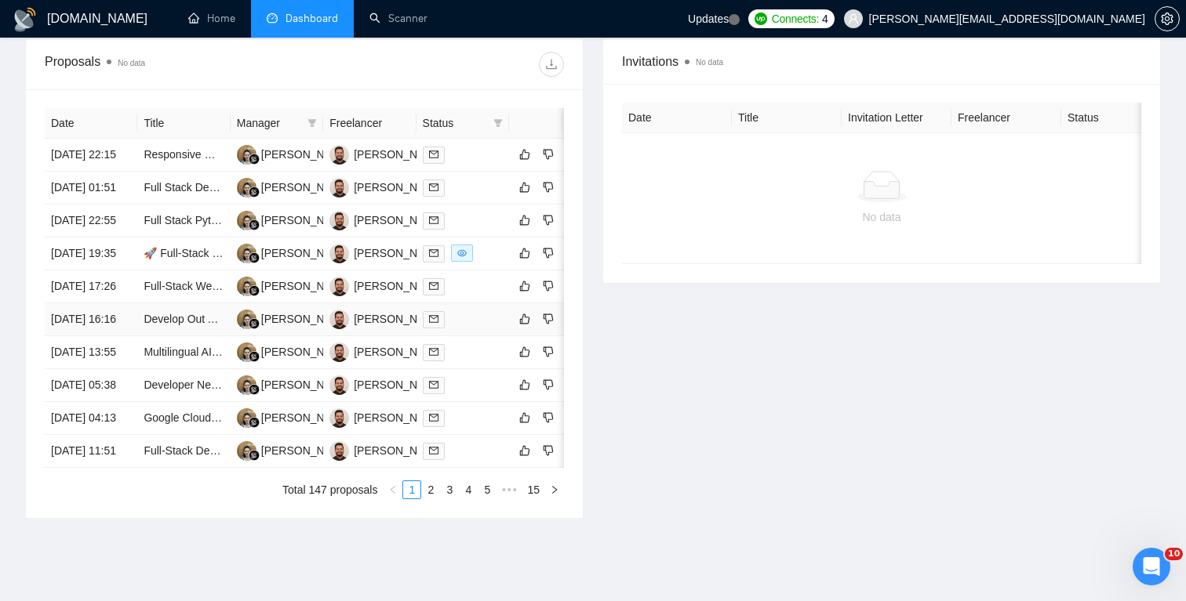
scroll to position [699, 0]
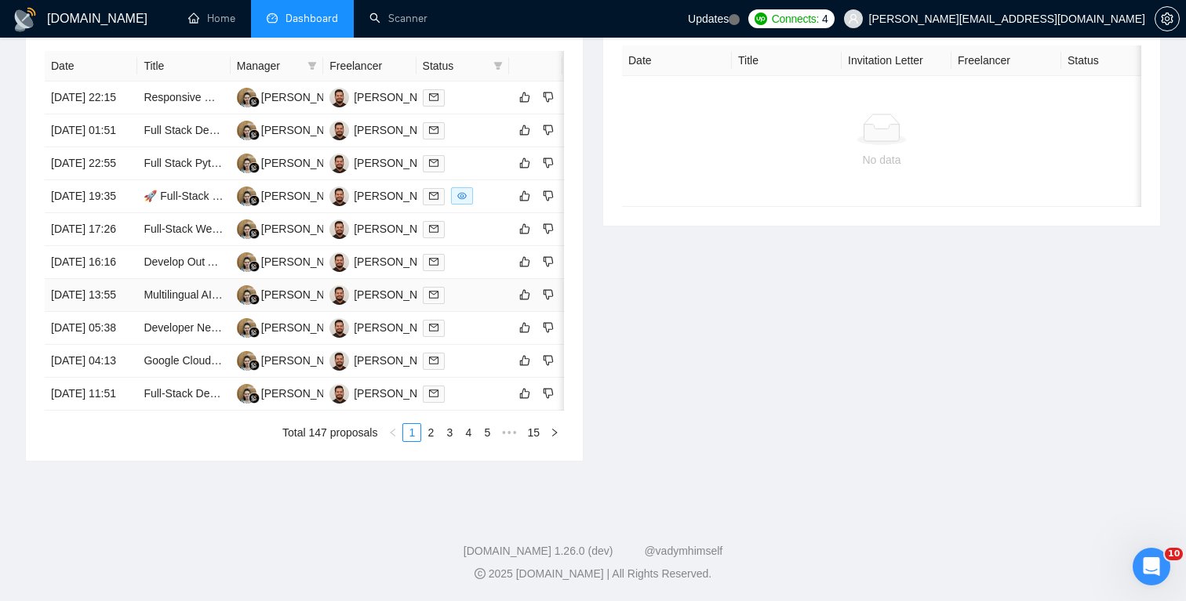
click at [468, 312] on td at bounding box center [462, 295] width 93 height 33
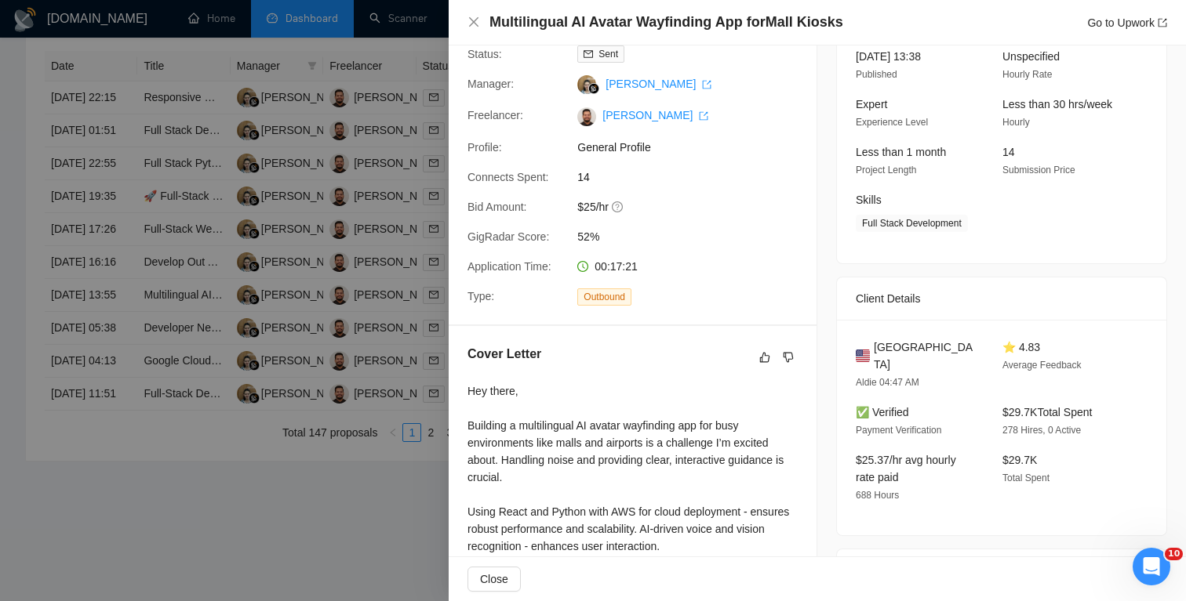
click at [417, 423] on div at bounding box center [593, 300] width 1186 height 601
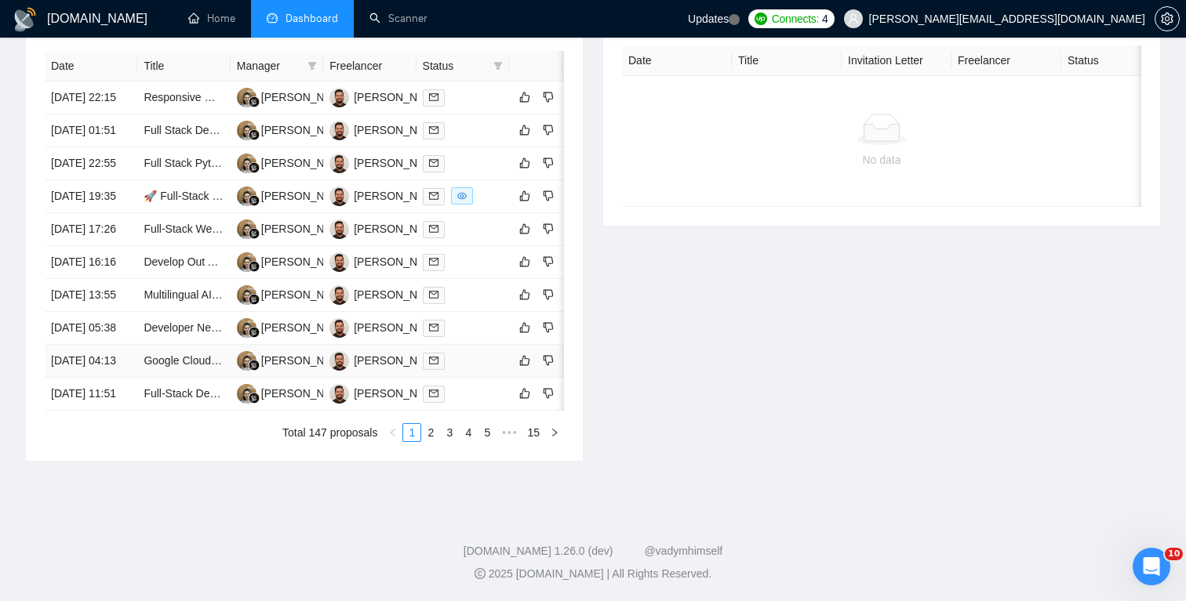
click at [495, 370] on div at bounding box center [463, 361] width 80 height 18
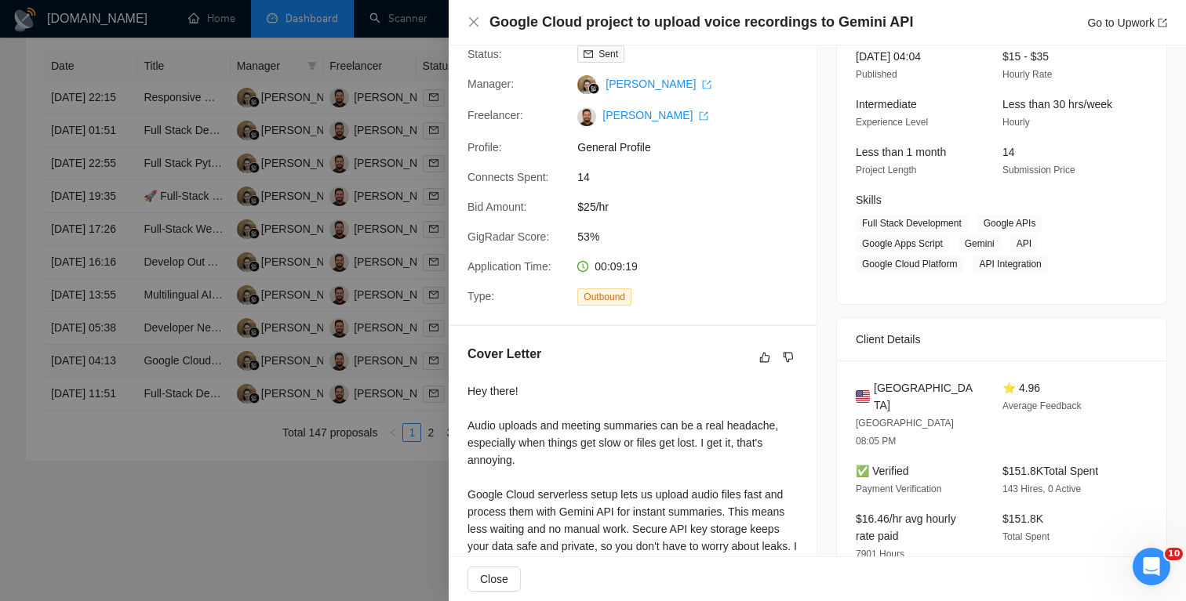
click at [495, 474] on div "Hey there! Audio uploads and meeting summaries can be a real headache, especial…" at bounding box center [632, 547] width 330 height 328
click at [409, 506] on div at bounding box center [593, 300] width 1186 height 601
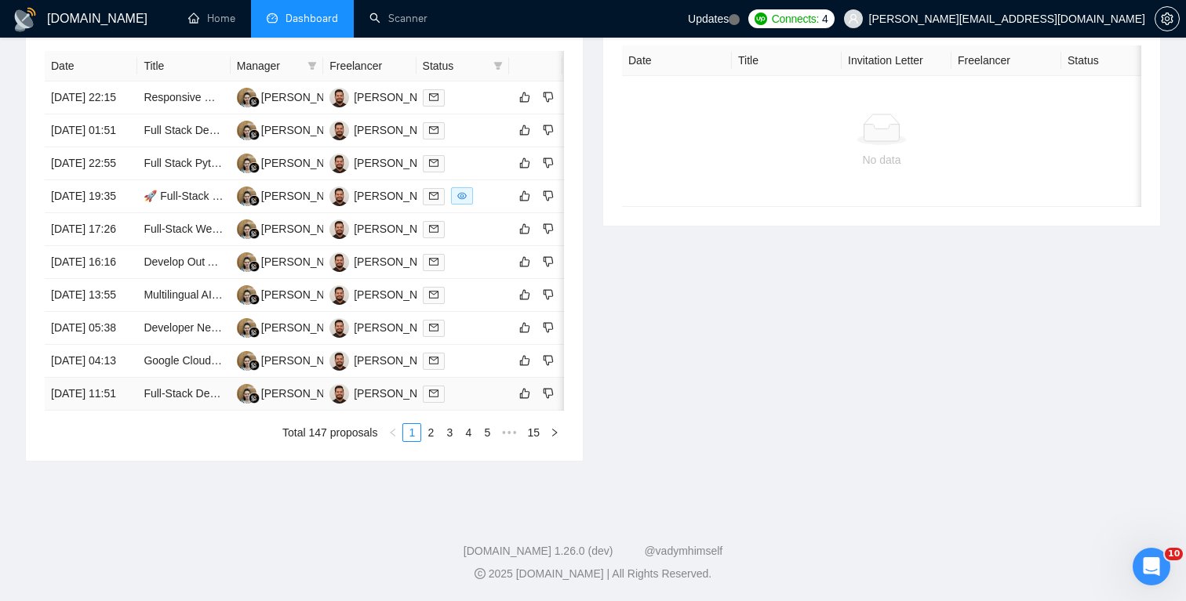
click at [467, 403] on div at bounding box center [463, 394] width 80 height 18
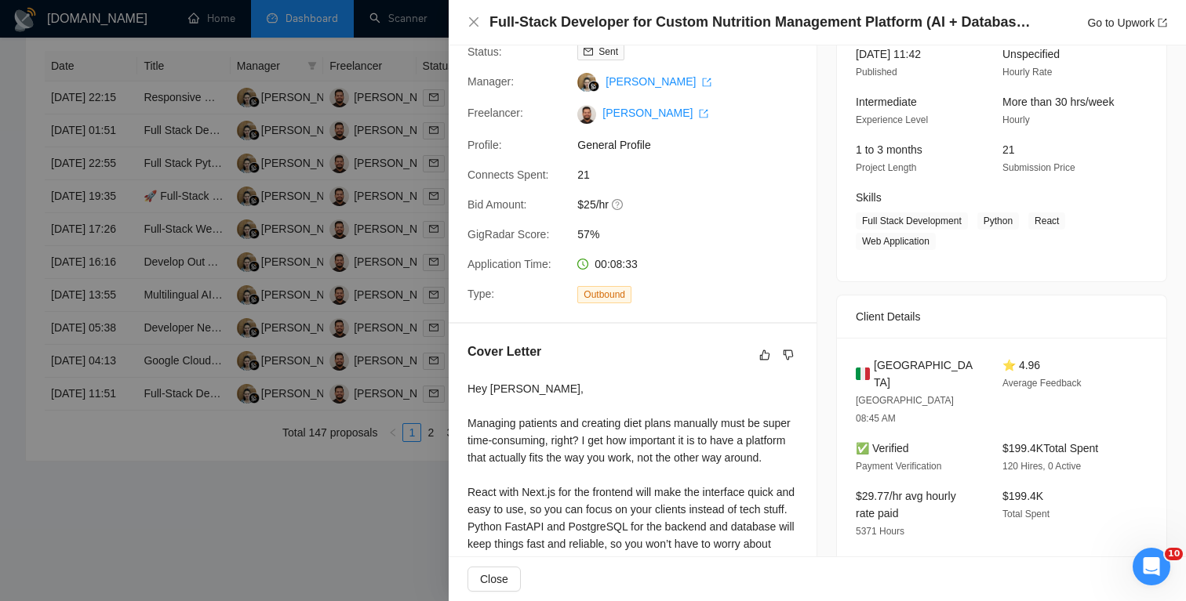
scroll to position [136, 0]
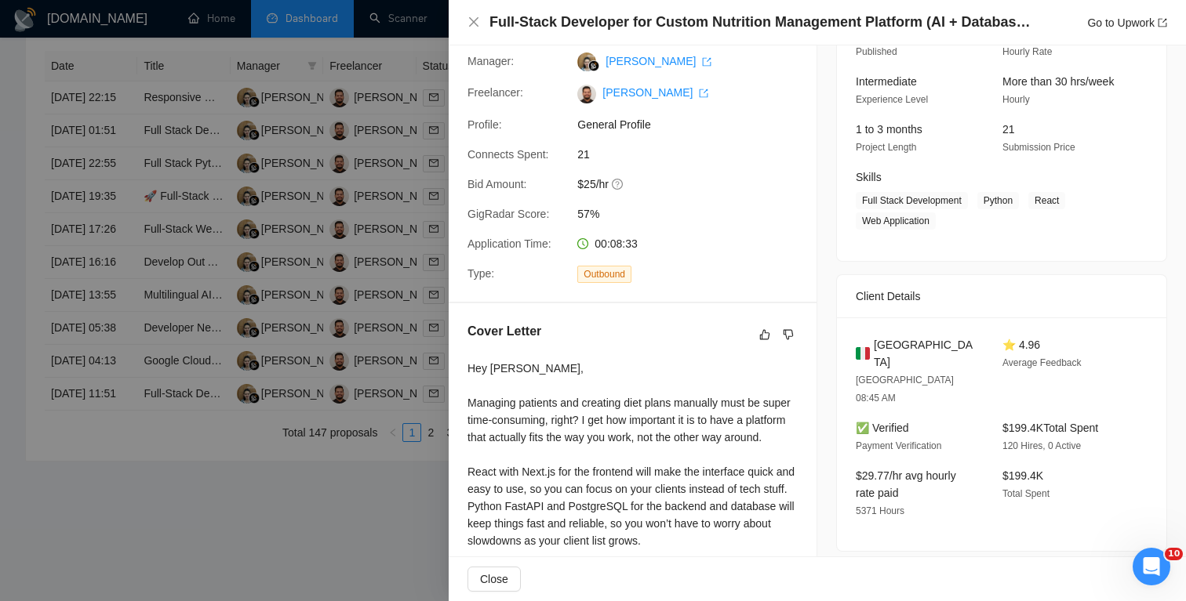
click at [399, 395] on div at bounding box center [593, 300] width 1186 height 601
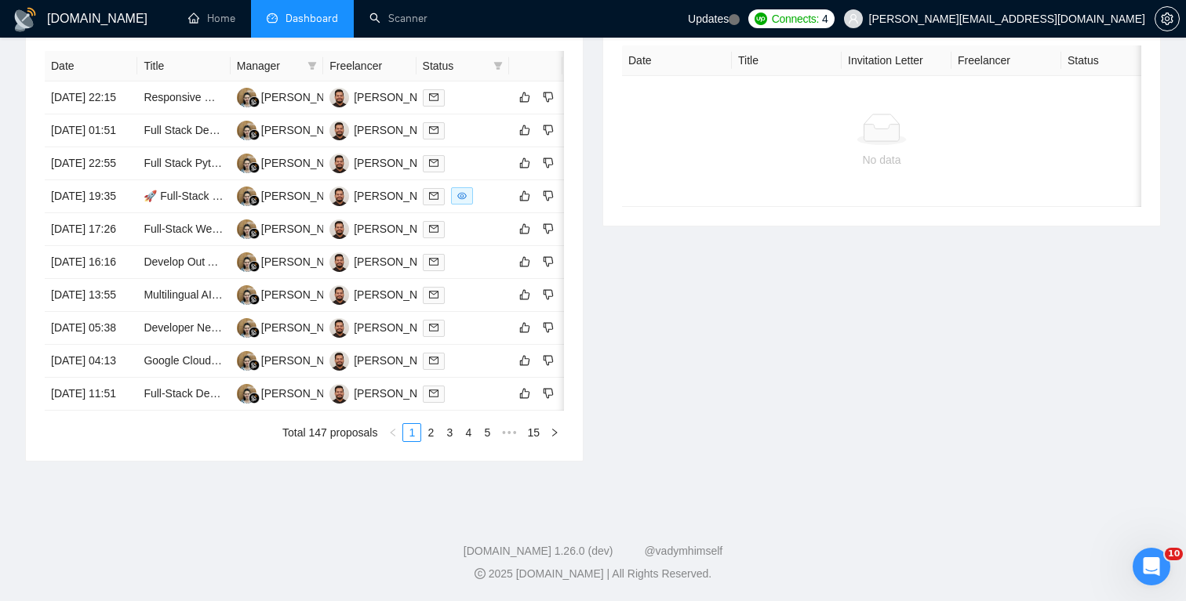
click at [1150, 572] on icon "Open Intercom Messenger" at bounding box center [1151, 567] width 26 height 26
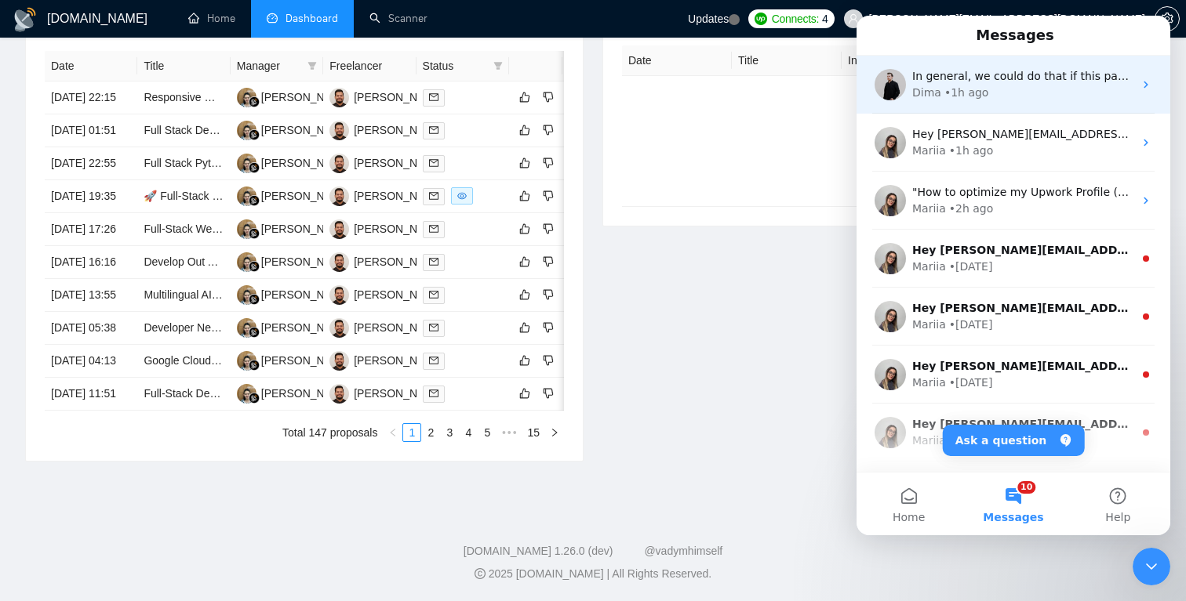
click at [1034, 98] on div "Dima • 1h ago" at bounding box center [1022, 93] width 221 height 16
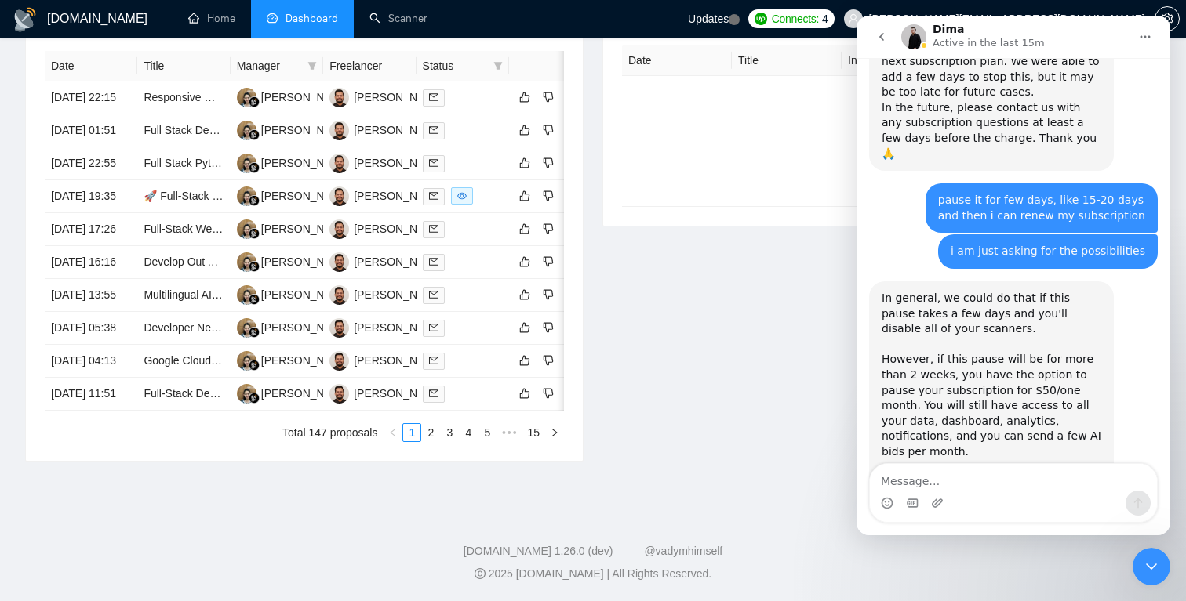
scroll to position [778, 0]
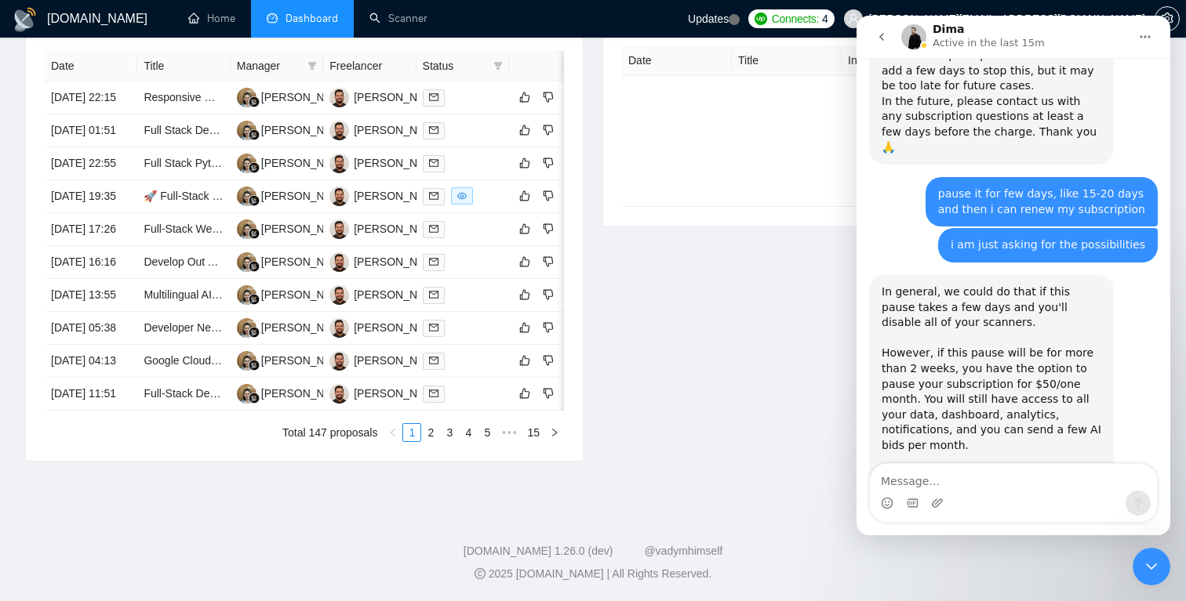
click at [888, 38] on button "go back" at bounding box center [881, 37] width 30 height 30
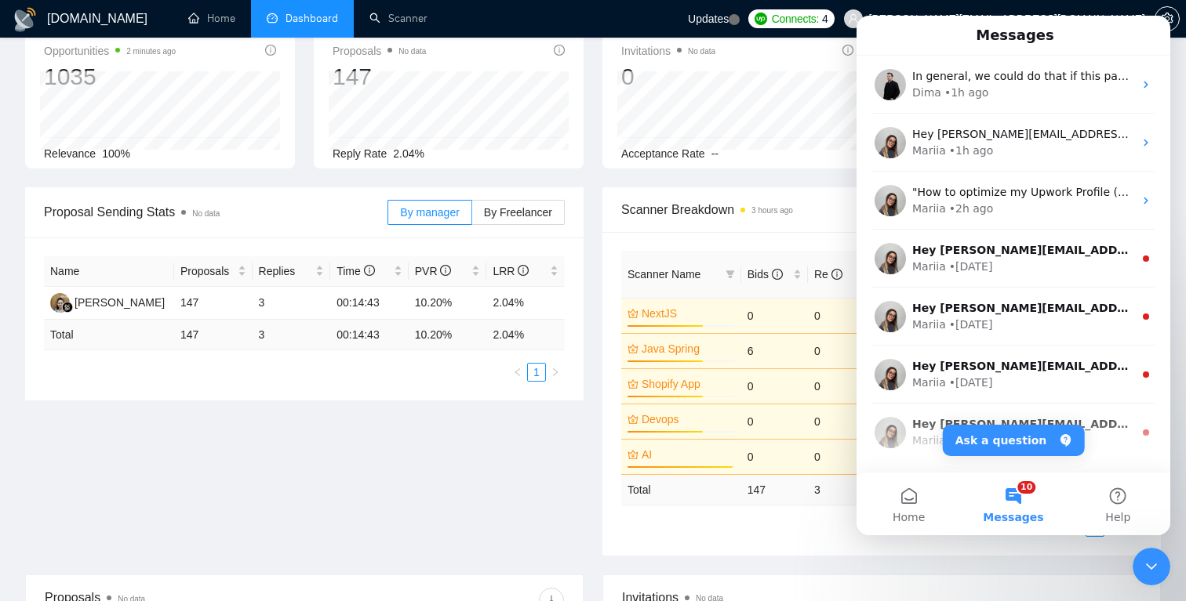
scroll to position [66, 0]
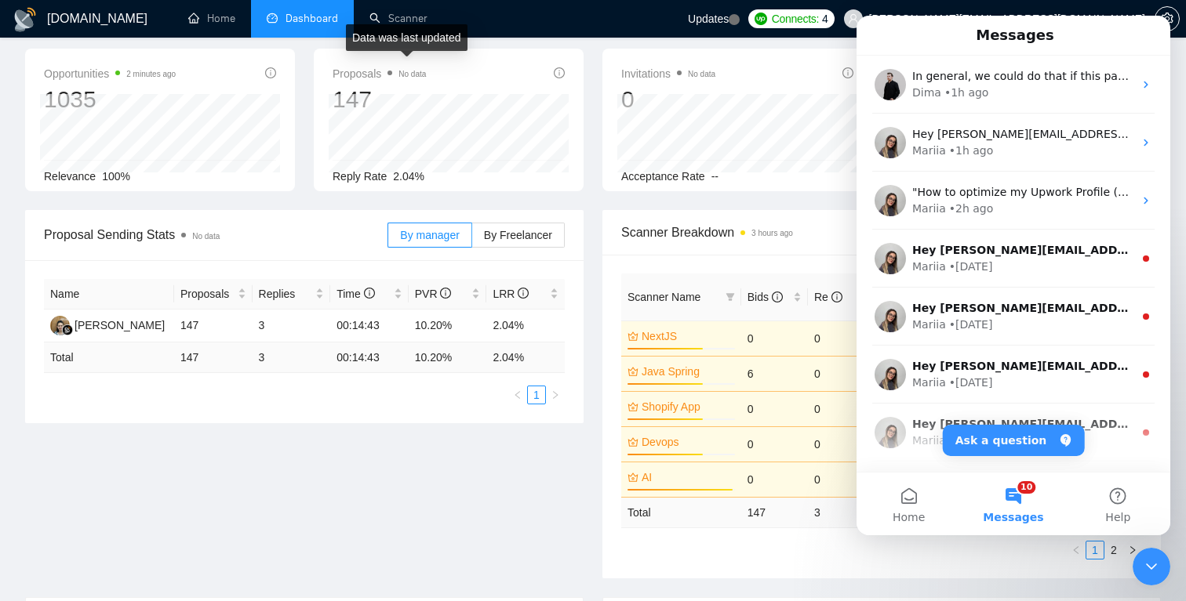
click at [415, 24] on div "Data was last updated" at bounding box center [407, 37] width 122 height 27
click at [422, 12] on link "Scanner" at bounding box center [398, 18] width 58 height 13
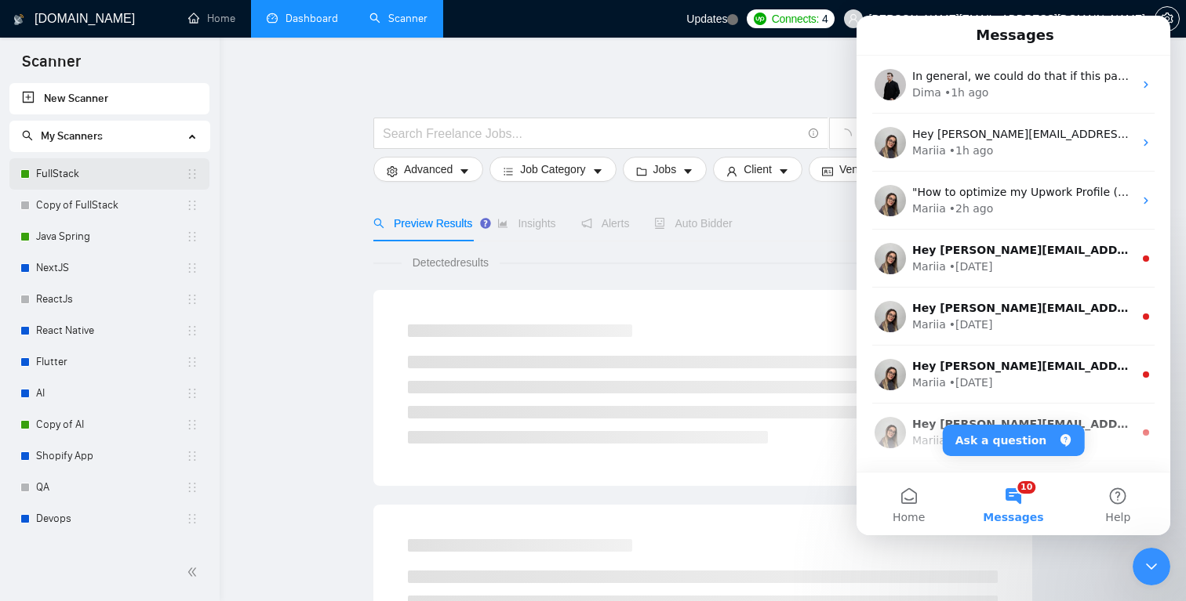
click at [92, 166] on link "FullStack" at bounding box center [111, 173] width 150 height 31
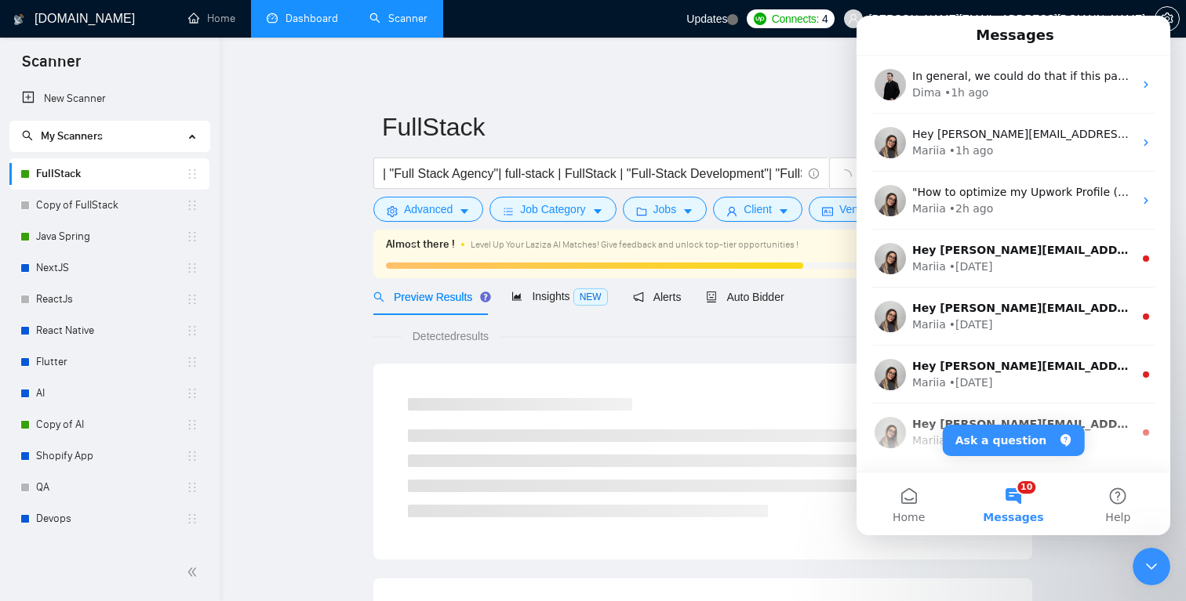
click at [1161, 560] on div "Close Intercom Messenger" at bounding box center [1151, 567] width 38 height 38
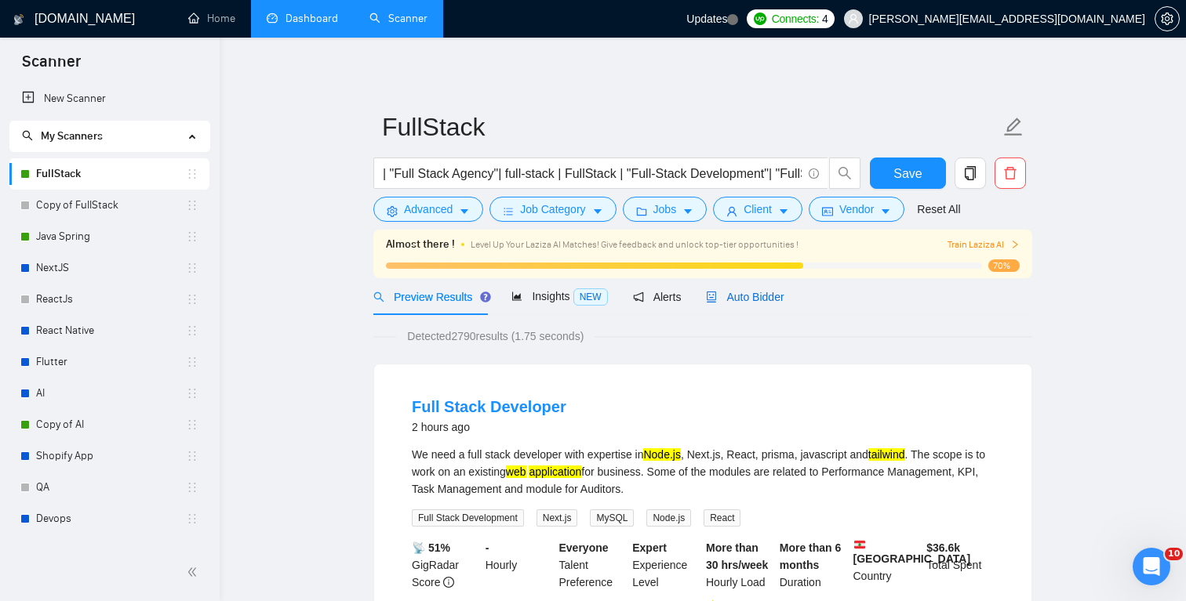
click at [760, 300] on span "Auto Bidder" at bounding box center [745, 297] width 78 height 13
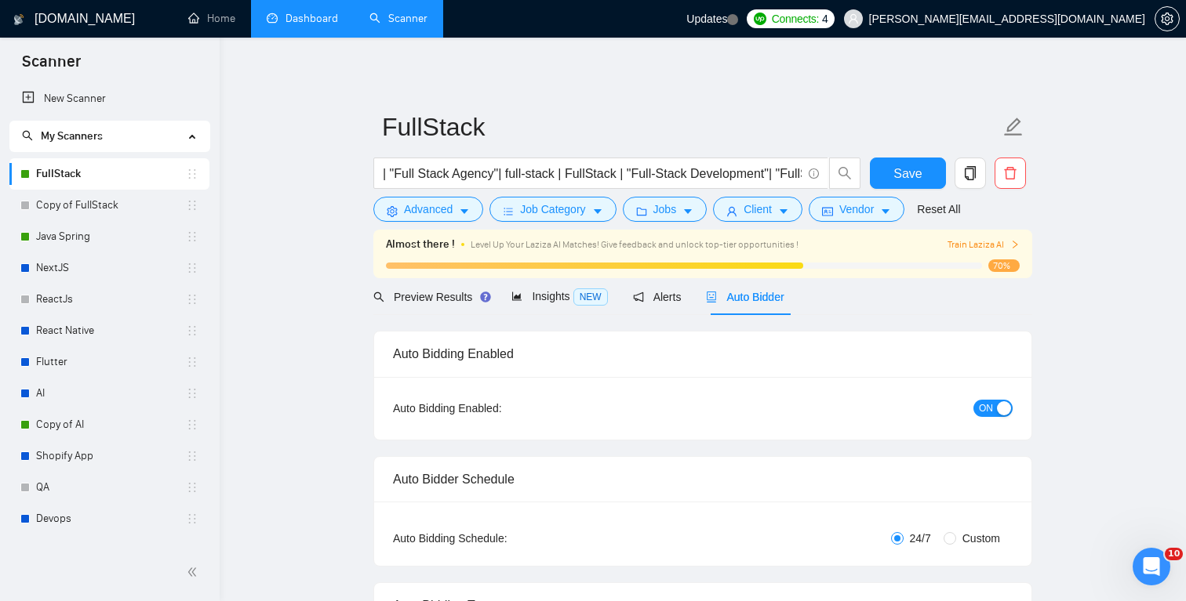
checkbox input "true"
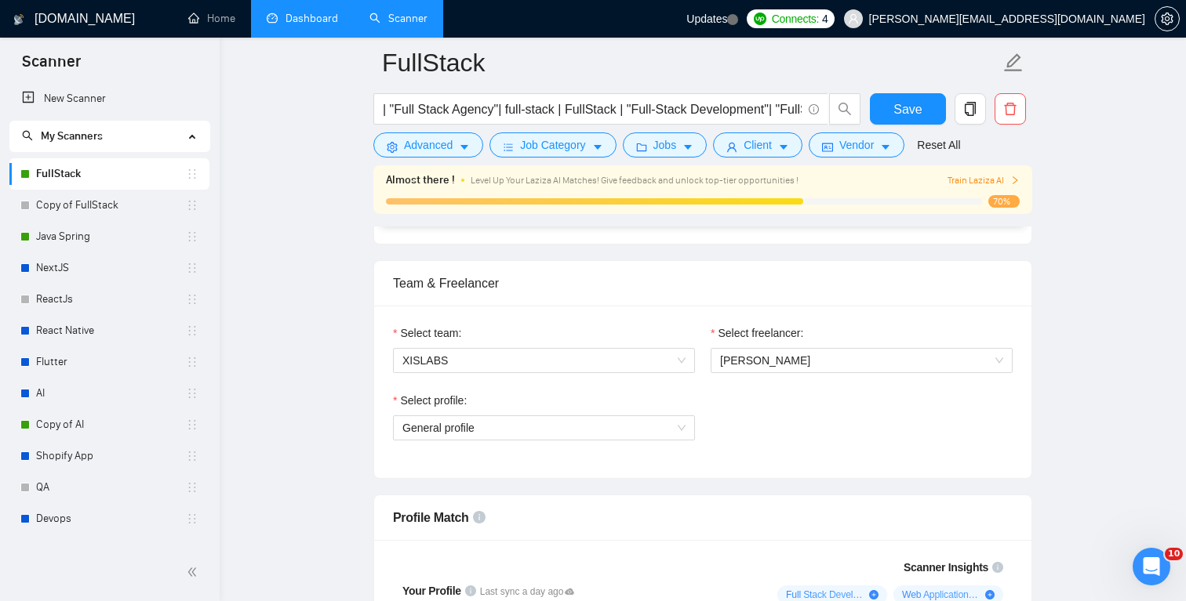
scroll to position [766, 0]
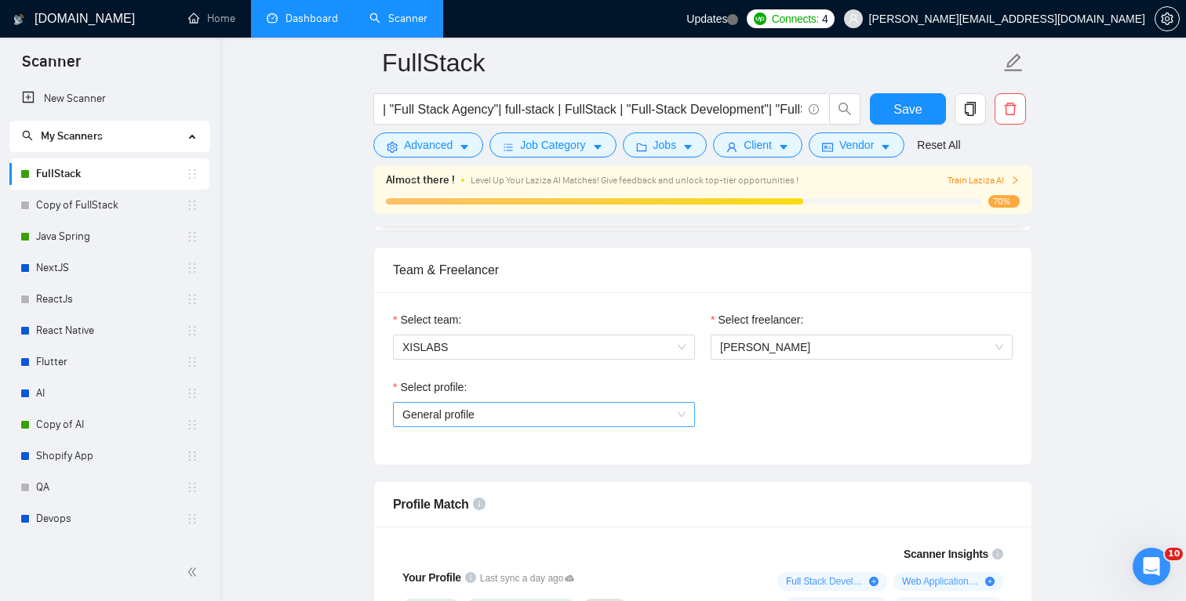
click at [608, 417] on span "General profile" at bounding box center [543, 415] width 283 height 24
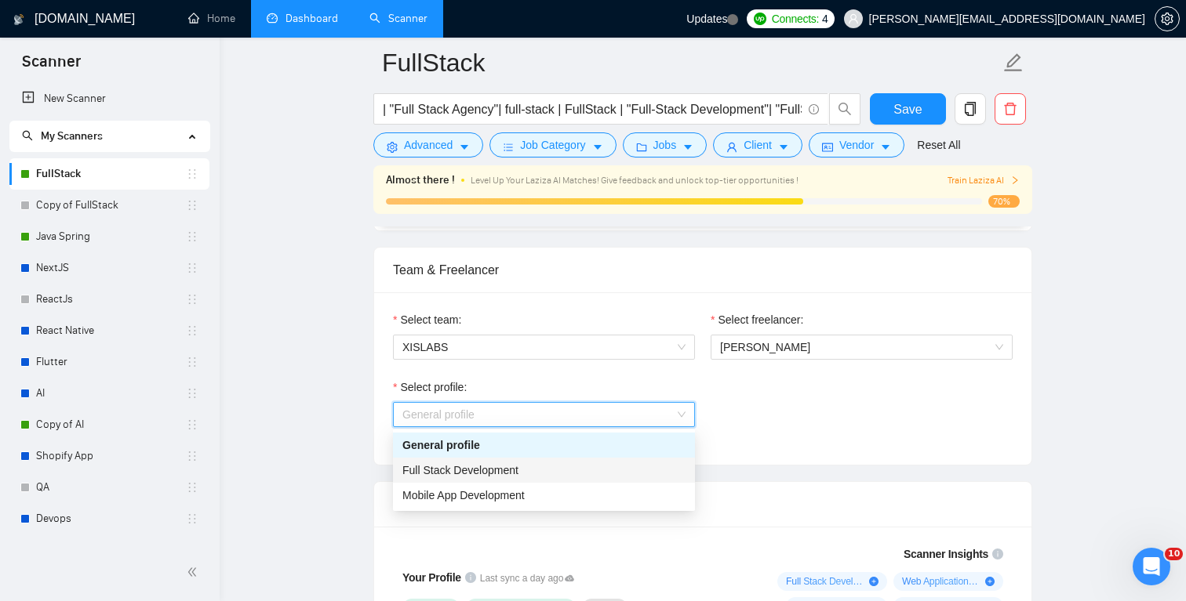
click at [557, 470] on div "Full Stack Development" at bounding box center [543, 470] width 283 height 17
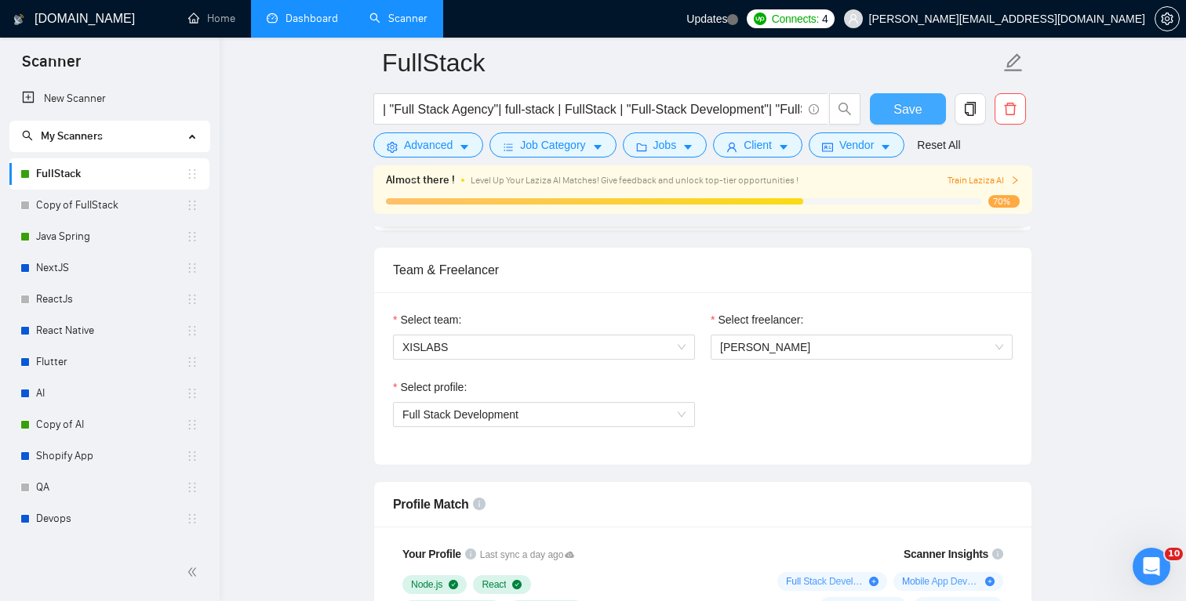
click at [923, 112] on button "Save" at bounding box center [908, 108] width 76 height 31
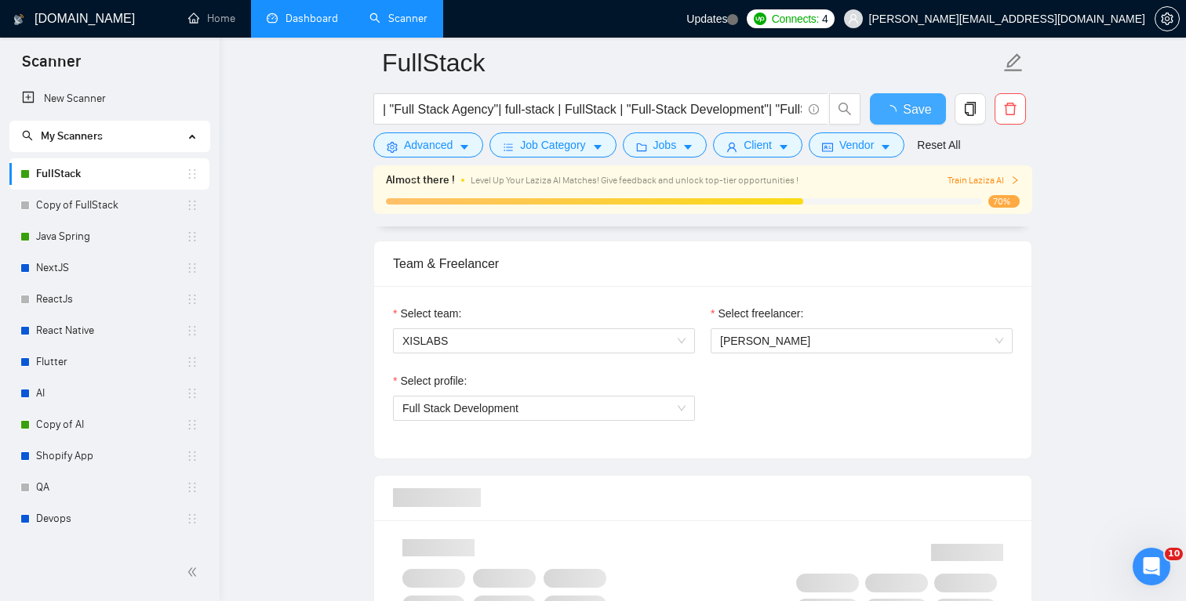
checkbox input "true"
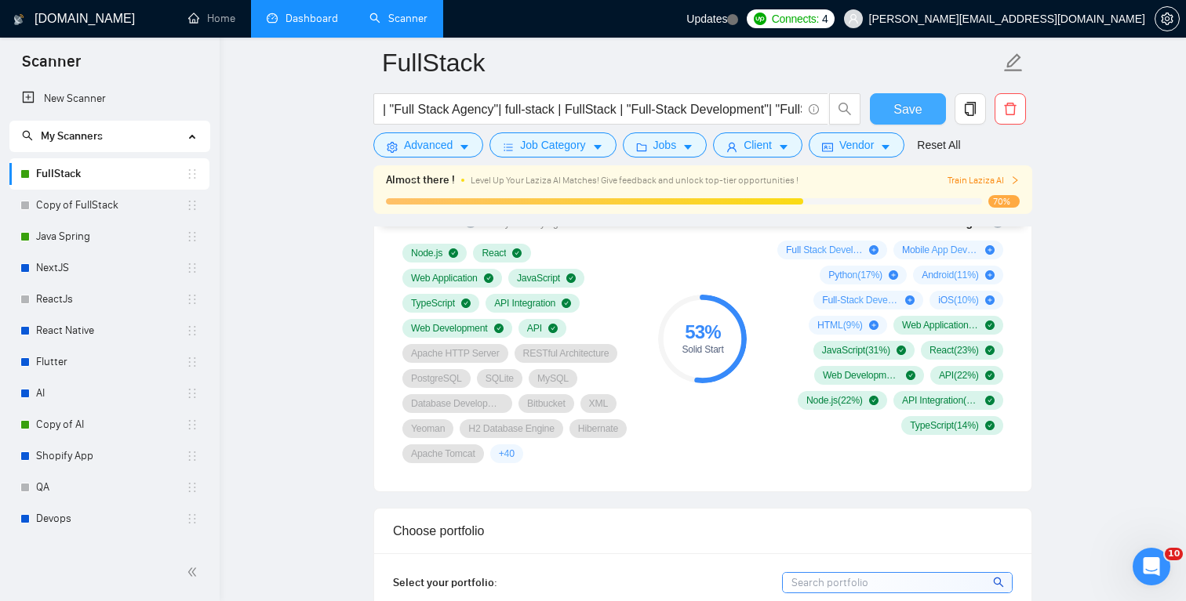
scroll to position [1086, 0]
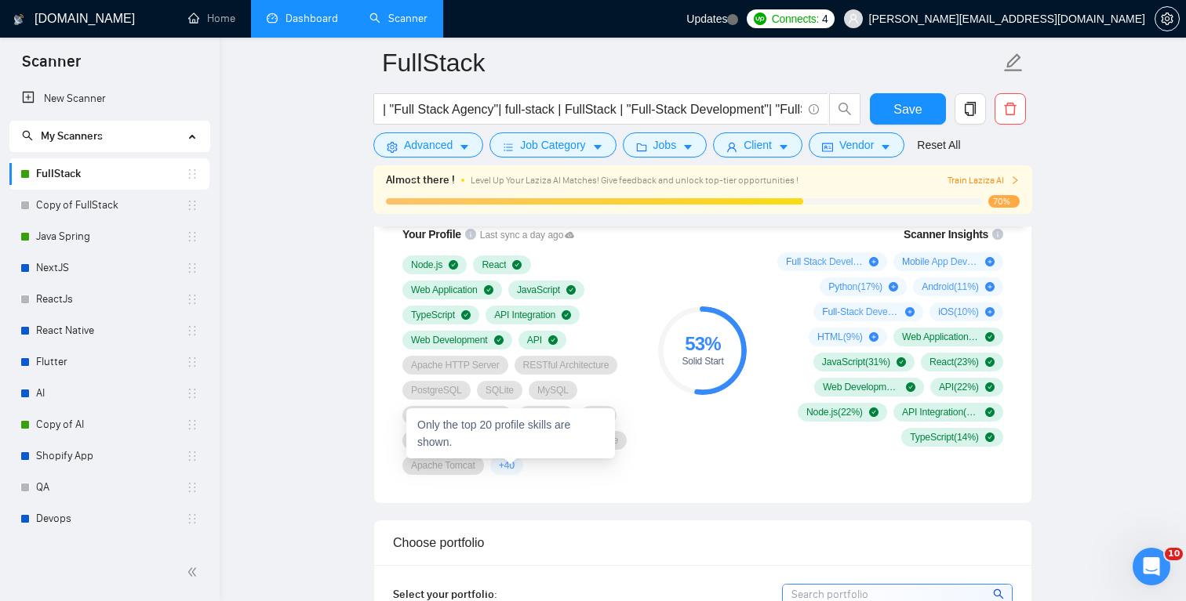
click at [512, 463] on span "+ 40" at bounding box center [507, 465] width 16 height 13
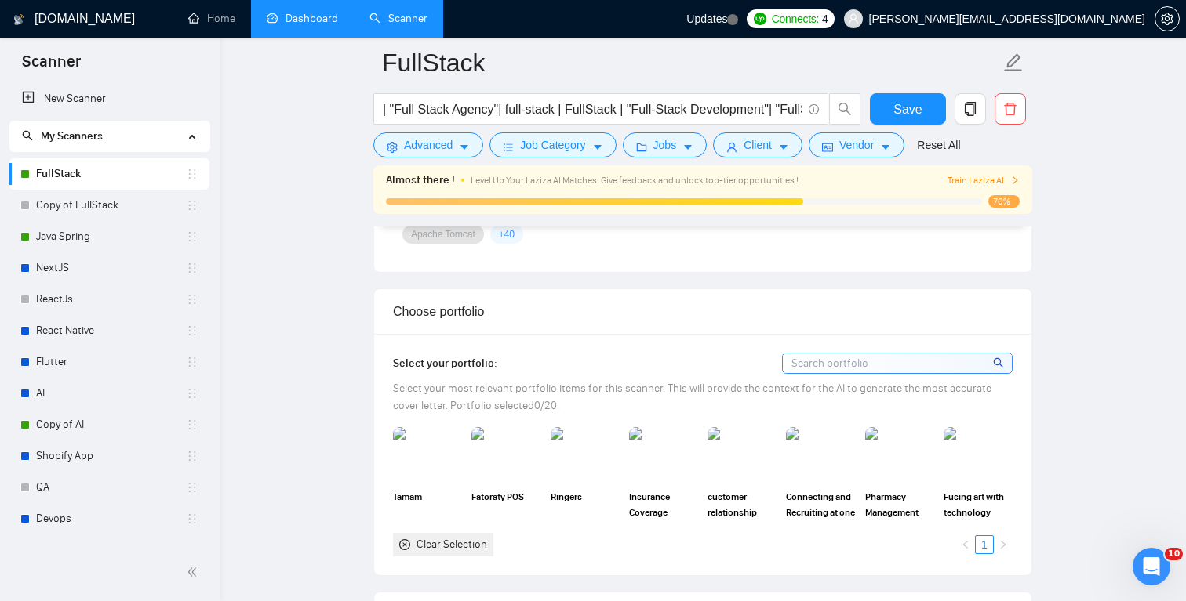
scroll to position [1287, 0]
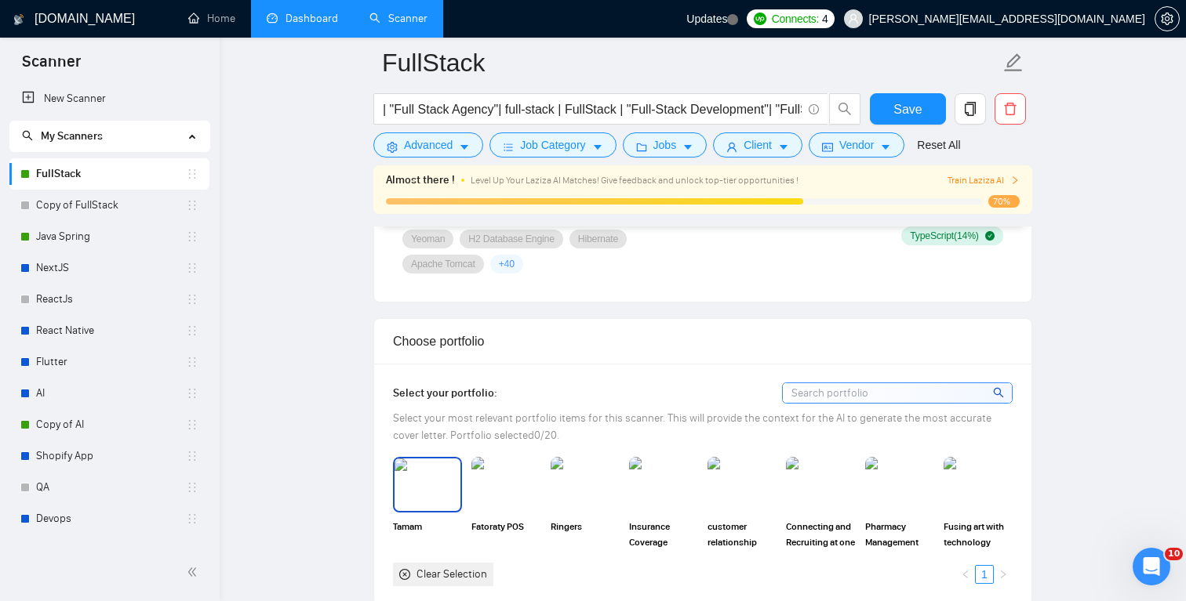
click at [435, 481] on img at bounding box center [427, 485] width 66 height 52
click at [567, 484] on img at bounding box center [585, 485] width 66 height 52
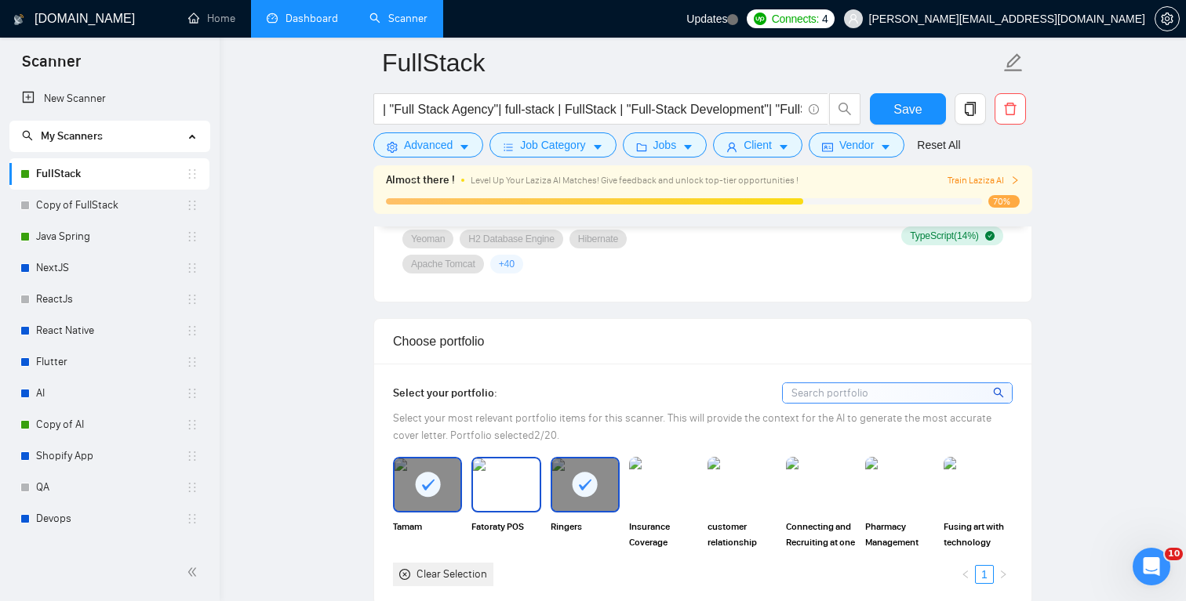
click at [519, 503] on img at bounding box center [506, 485] width 66 height 52
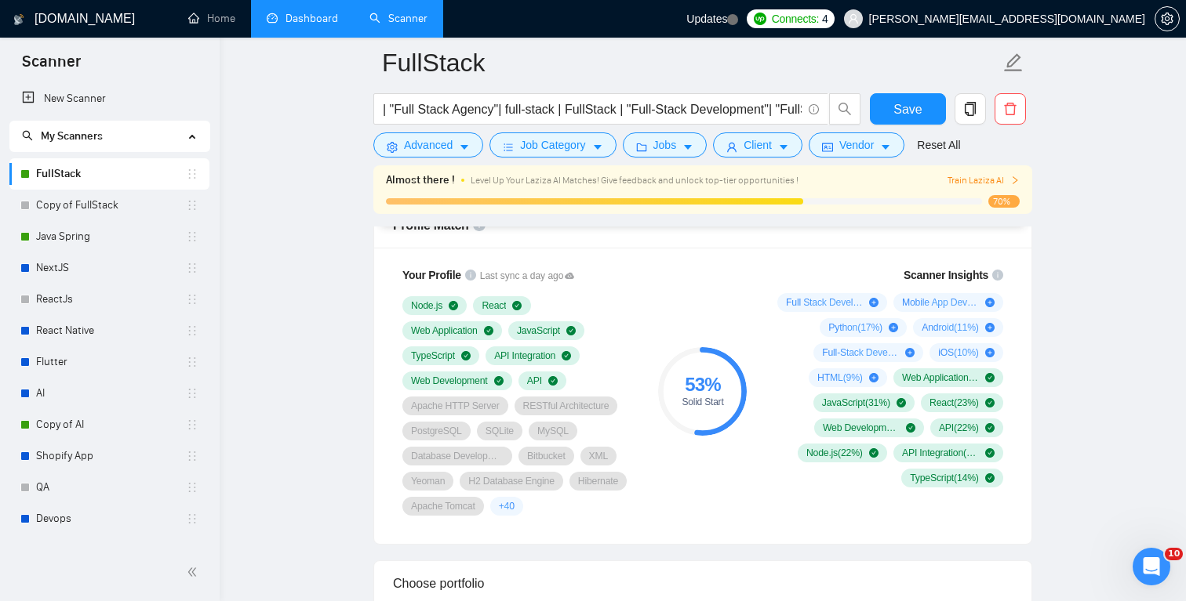
scroll to position [1044, 0]
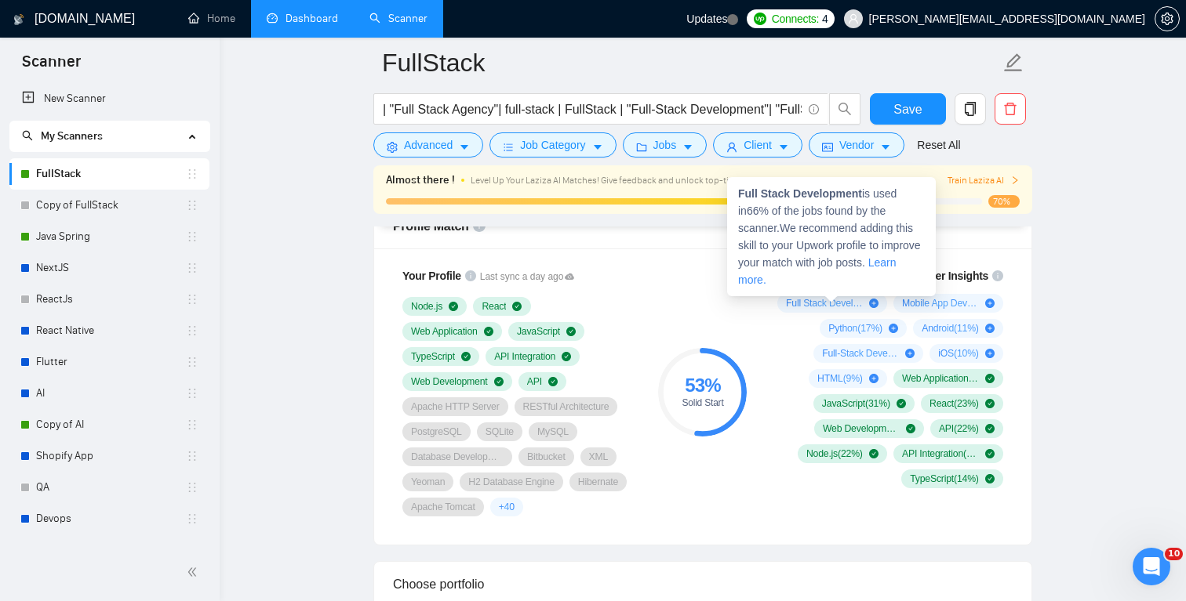
click at [845, 298] on span "Full Stack Development ( 66 %)" at bounding box center [824, 303] width 77 height 13
click at [870, 302] on icon "plus-circle" at bounding box center [873, 303] width 9 height 9
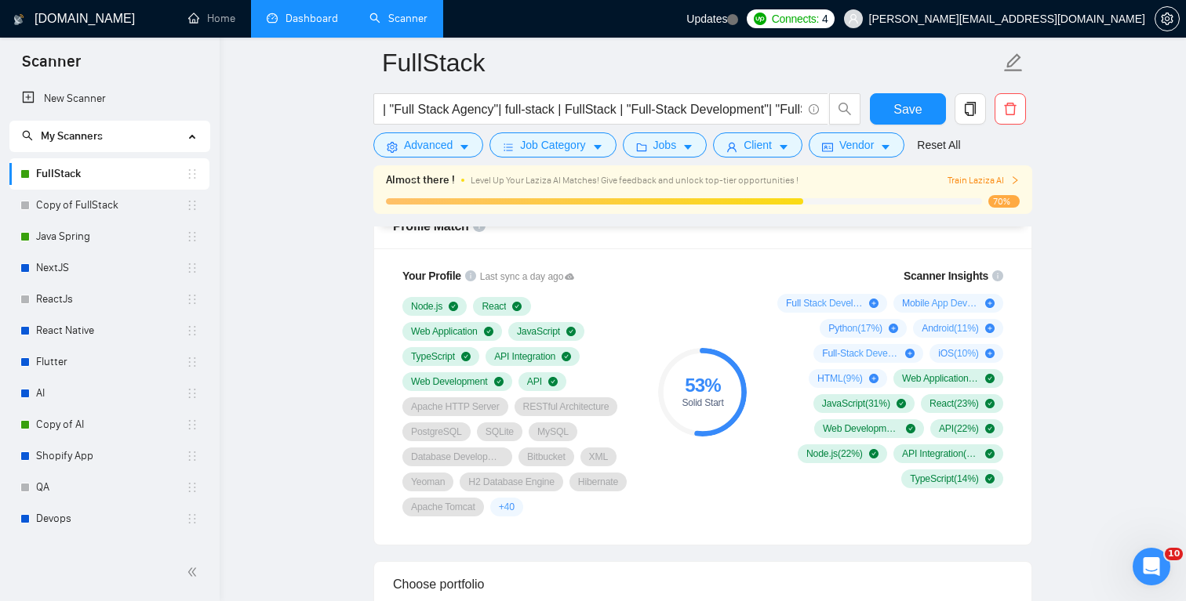
click at [748, 350] on div "53 % Solid Start" at bounding box center [702, 392] width 105 height 268
click at [905, 109] on span "Save" at bounding box center [907, 110] width 28 height 20
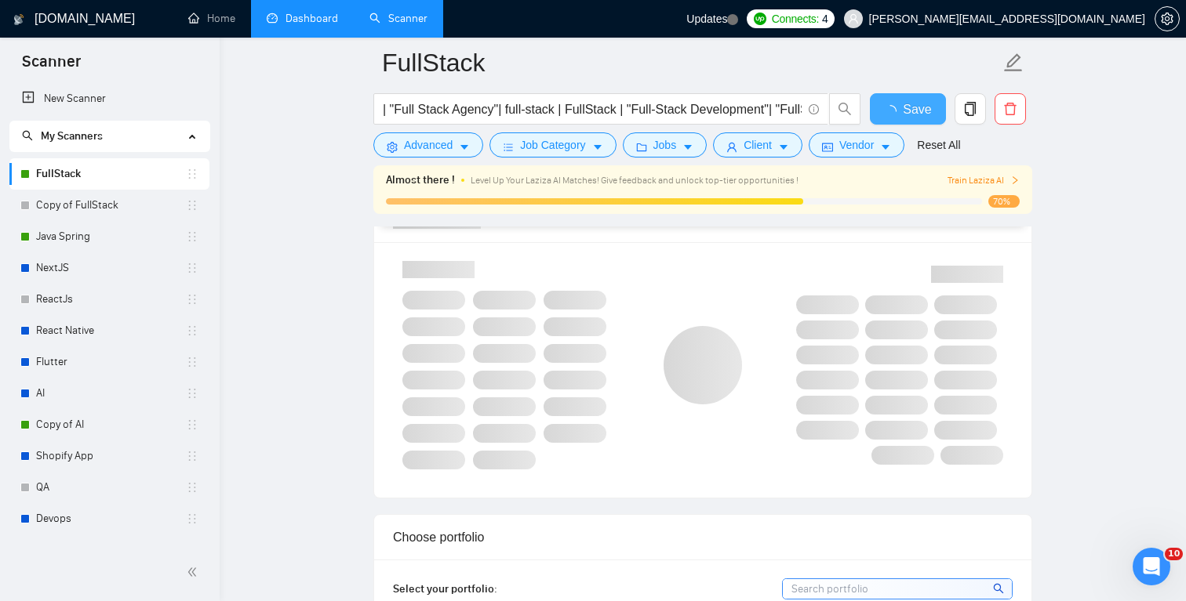
checkbox input "true"
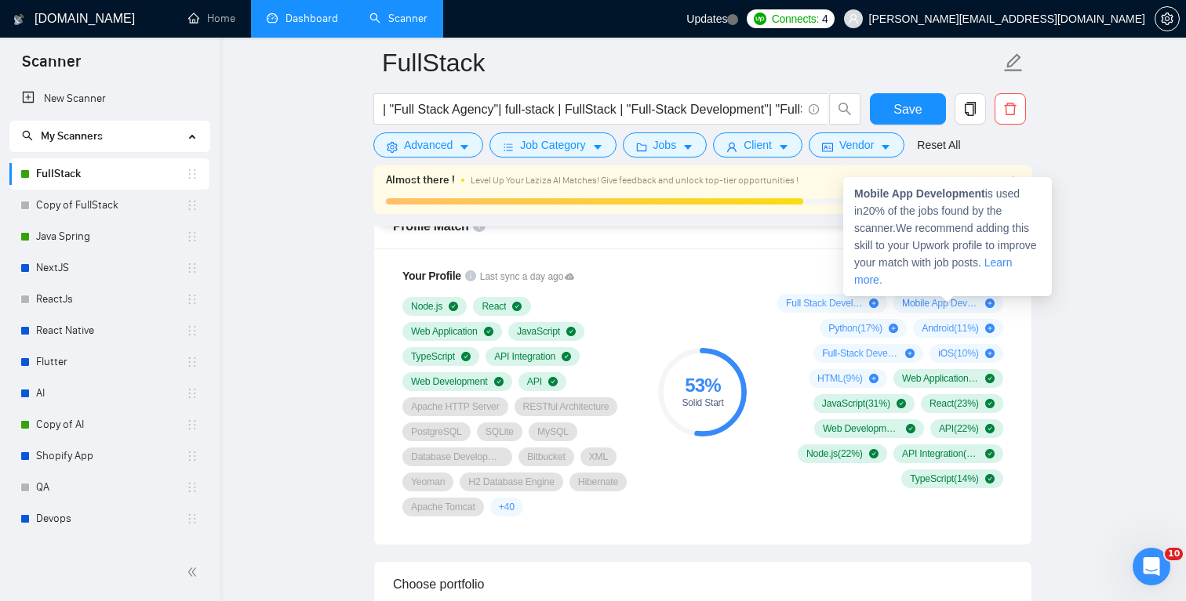
click at [990, 302] on icon "plus-circle" at bounding box center [989, 303] width 9 height 9
click at [907, 280] on link "Learn more." at bounding box center [933, 271] width 158 height 30
